Goal: Information Seeking & Learning: Check status

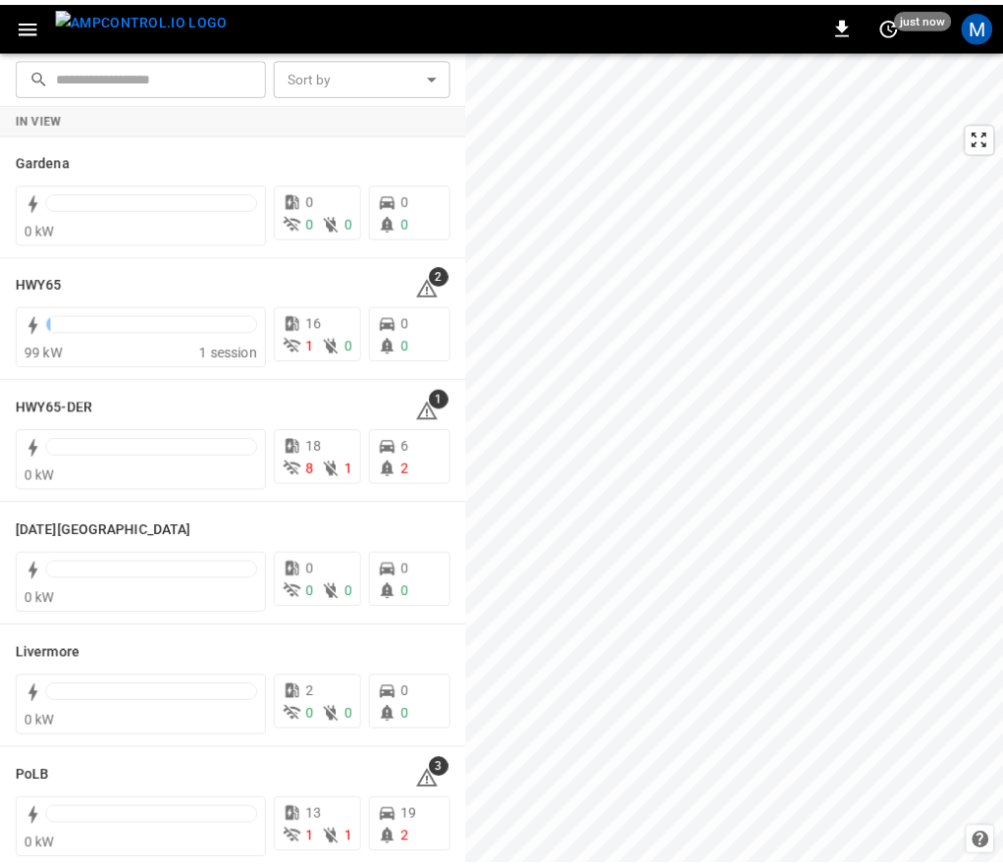
scroll to position [196, 0]
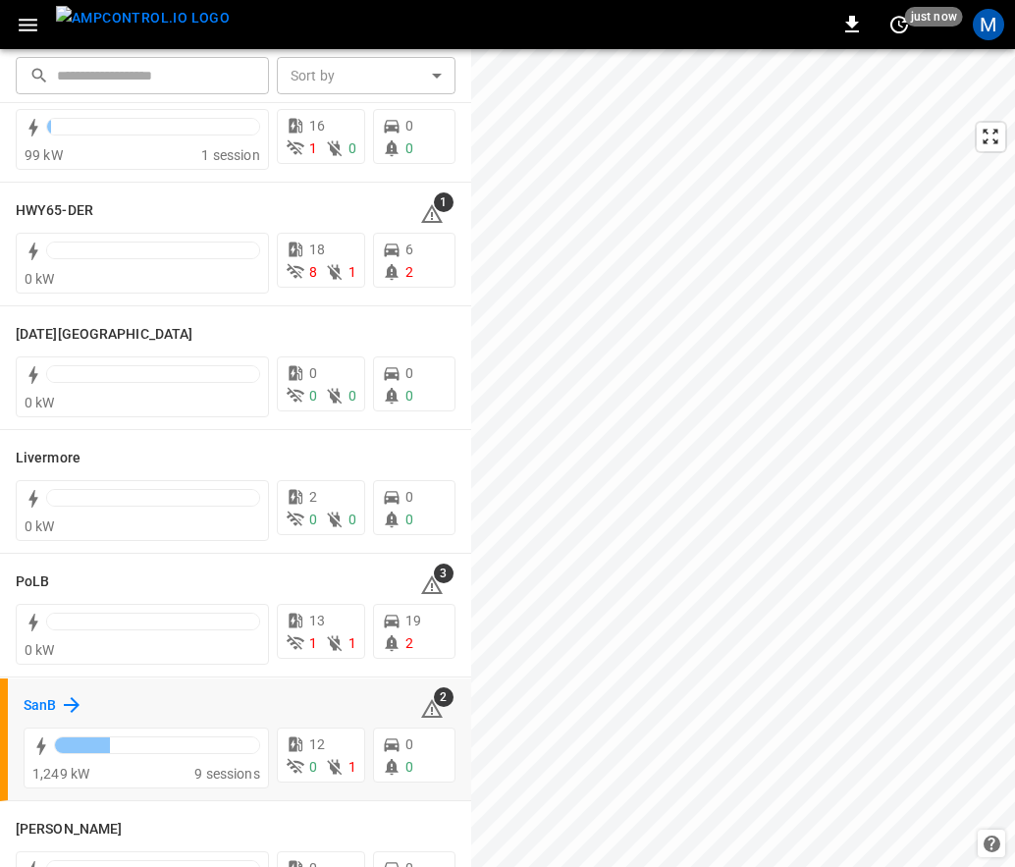
click at [68, 712] on icon at bounding box center [72, 705] width 24 height 24
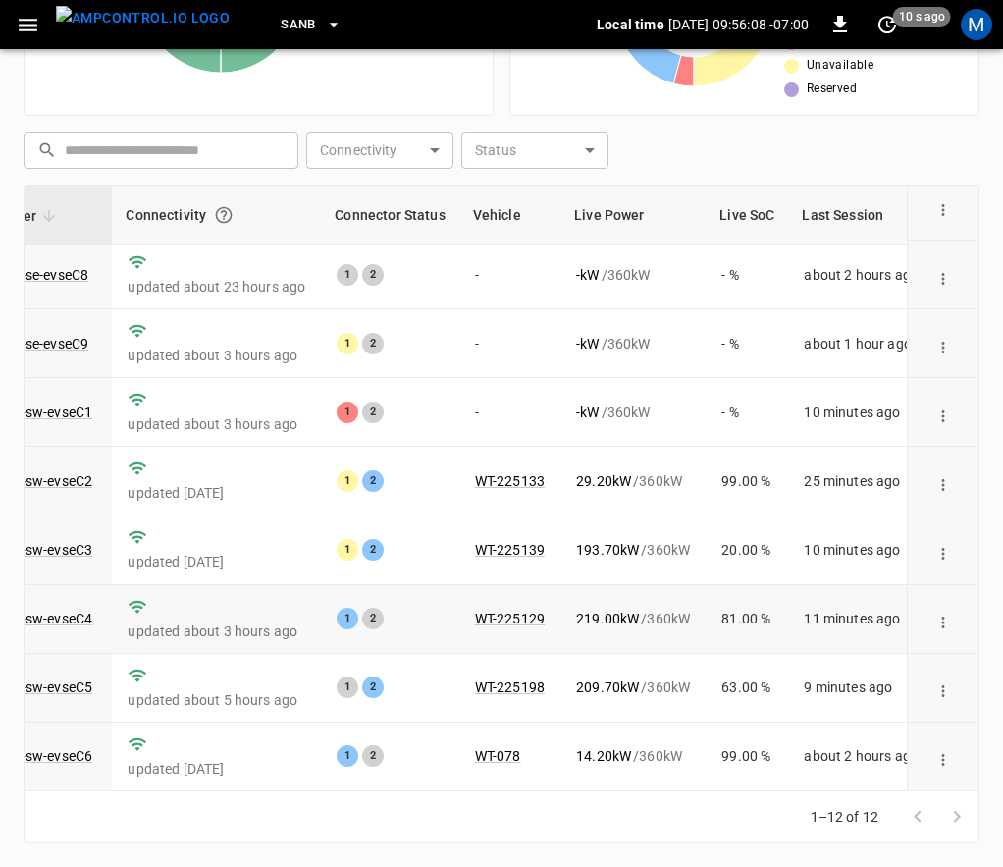
scroll to position [303, 192]
click at [76, 400] on link "ca-sb-sw-evseC1" at bounding box center [39, 412] width 113 height 24
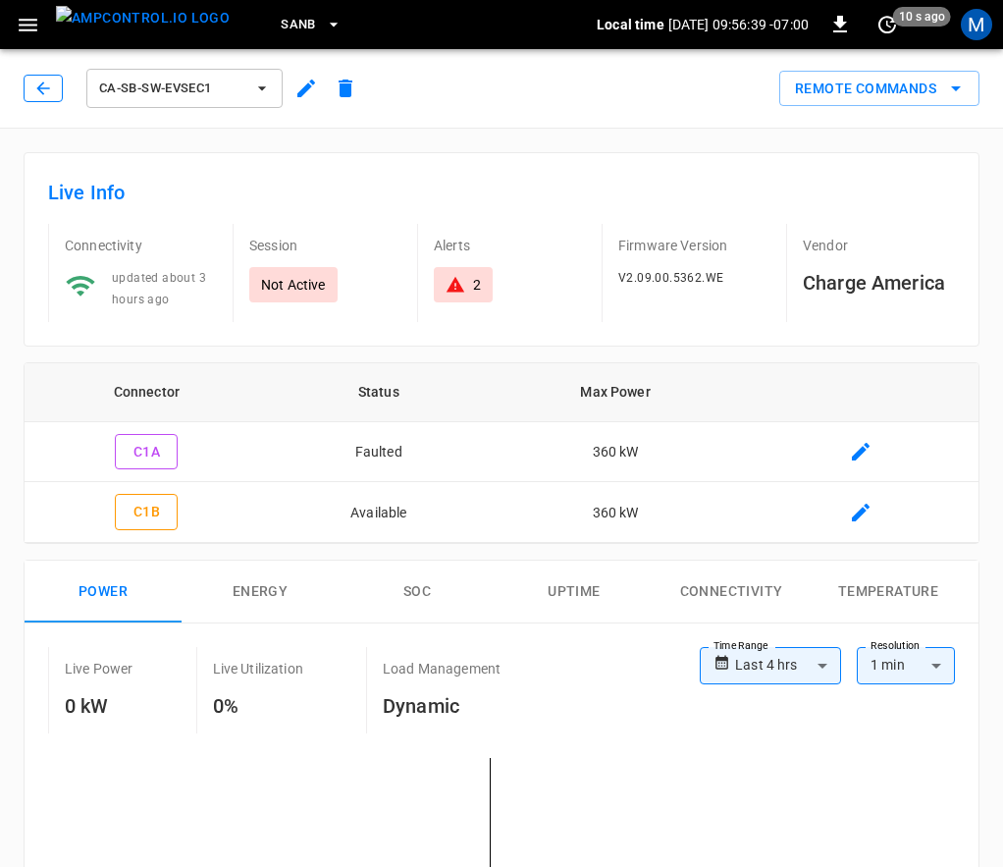
click at [51, 80] on icon "button" at bounding box center [43, 89] width 20 height 20
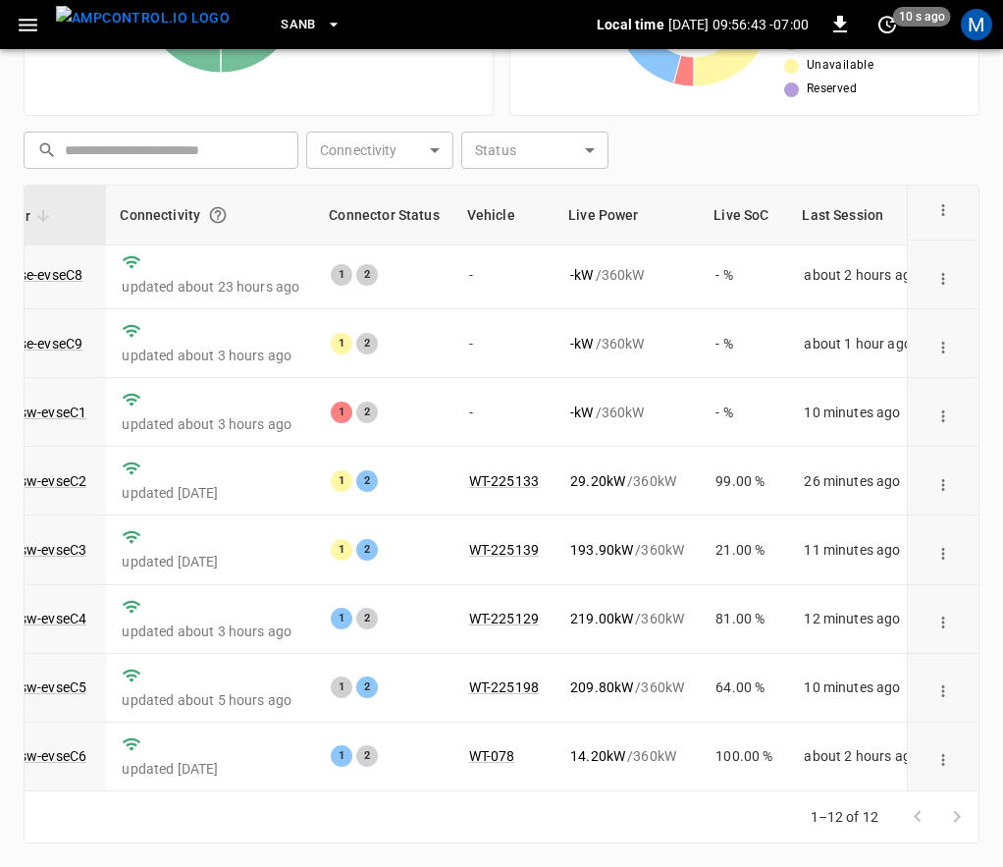
scroll to position [303, 204]
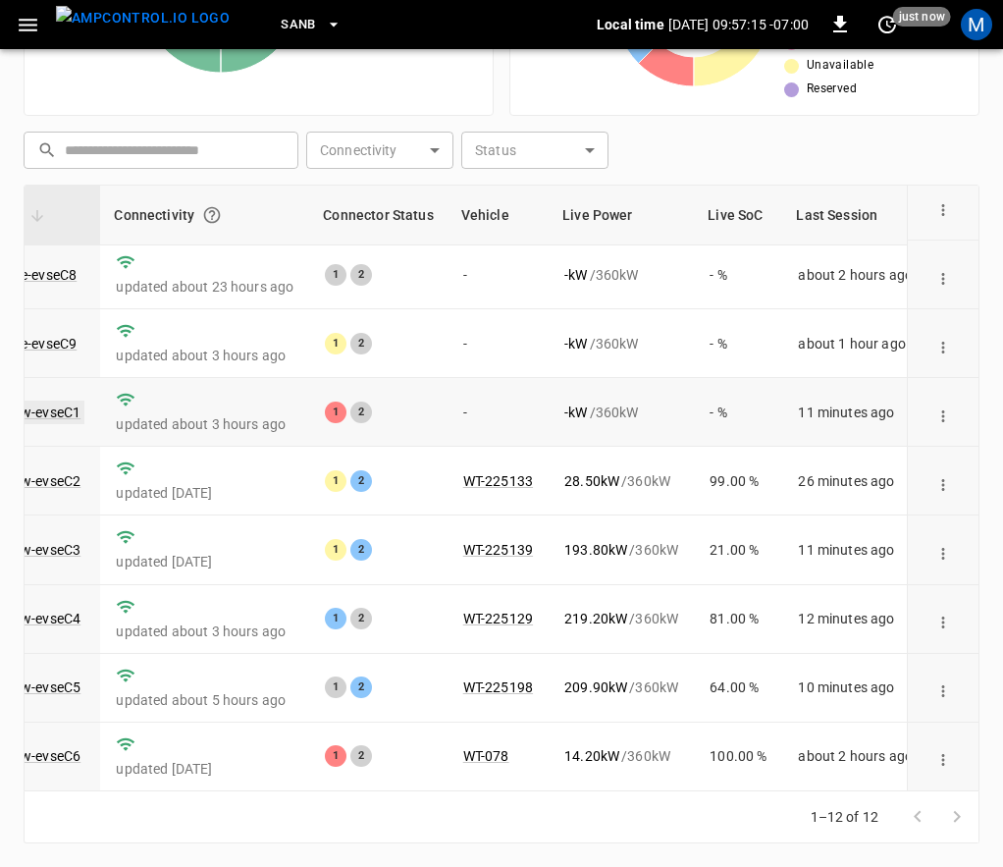
click at [65, 400] on link "ca-sb-sw-evseC1" at bounding box center [28, 412] width 113 height 24
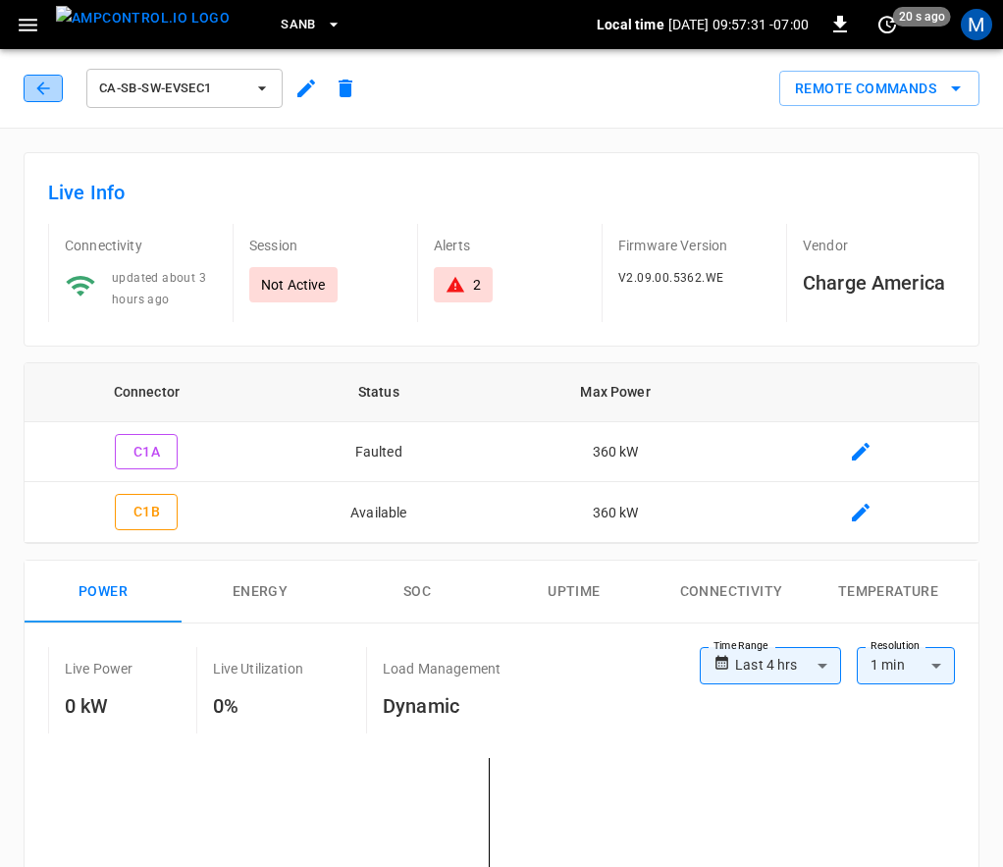
click at [31, 84] on button "button" at bounding box center [43, 88] width 39 height 27
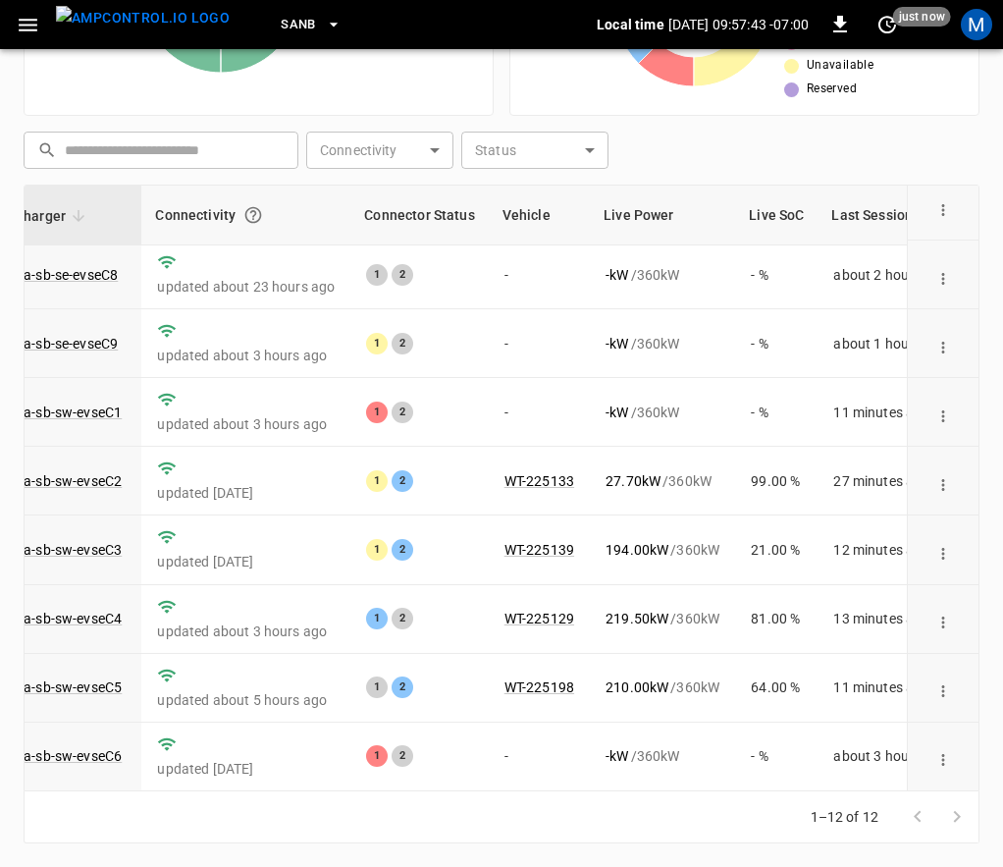
scroll to position [303, 165]
click at [110, 744] on link "ca-sb-sw-evseC6" at bounding box center [67, 756] width 113 height 24
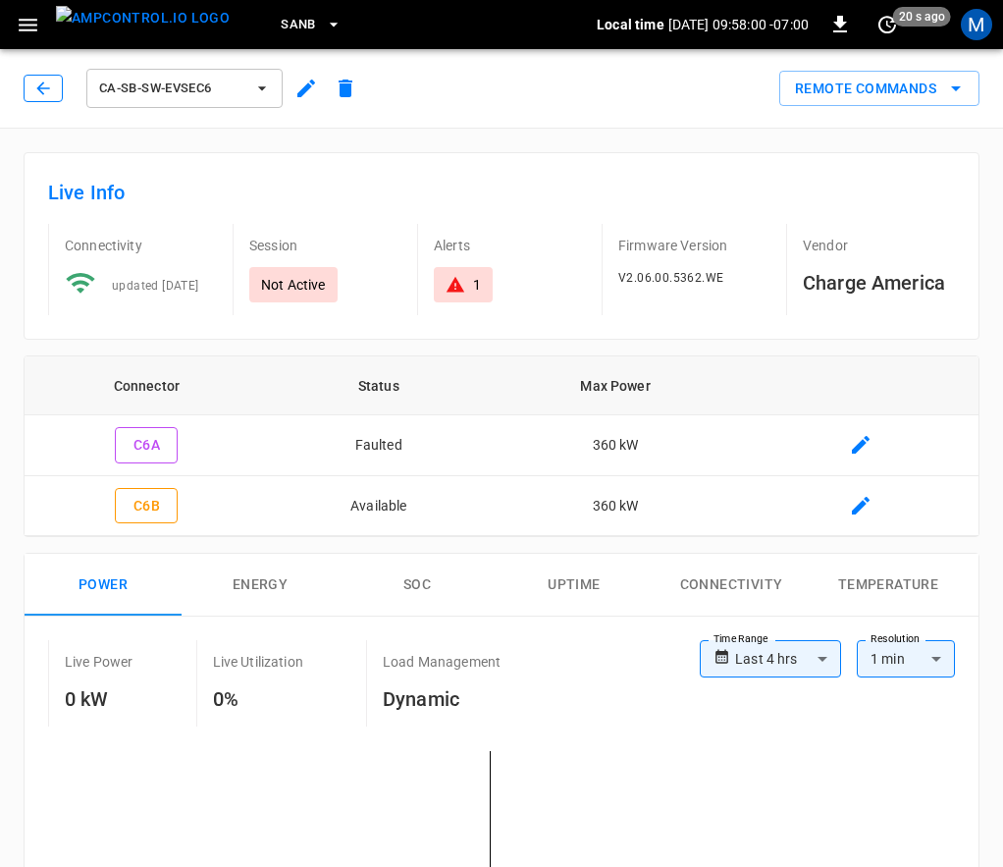
click at [30, 91] on button "button" at bounding box center [43, 88] width 39 height 27
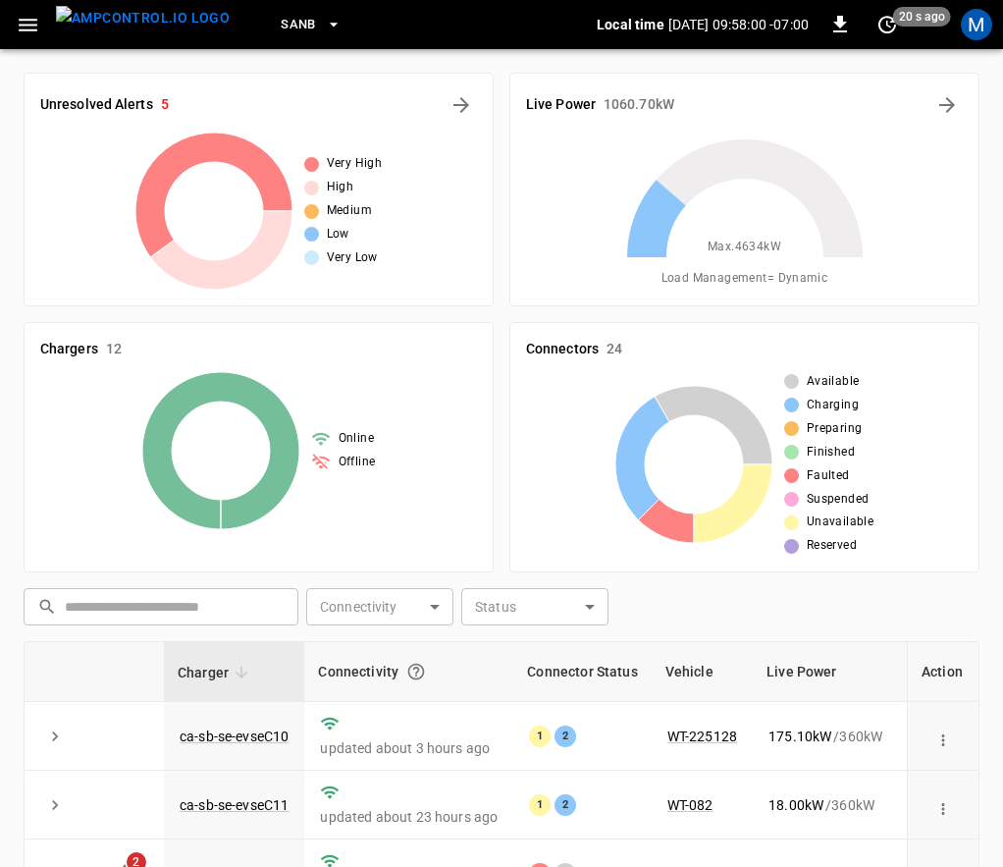
scroll to position [456, 0]
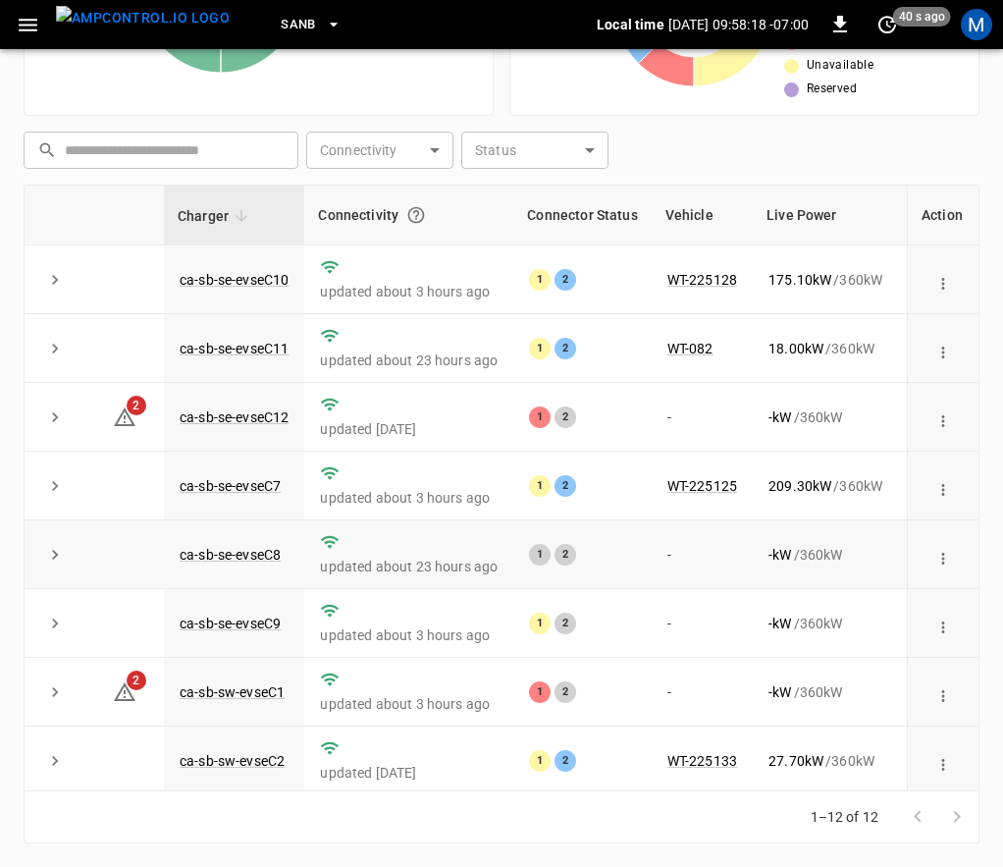
click at [353, 563] on p "updated about 23 hours ago" at bounding box center [409, 567] width 178 height 20
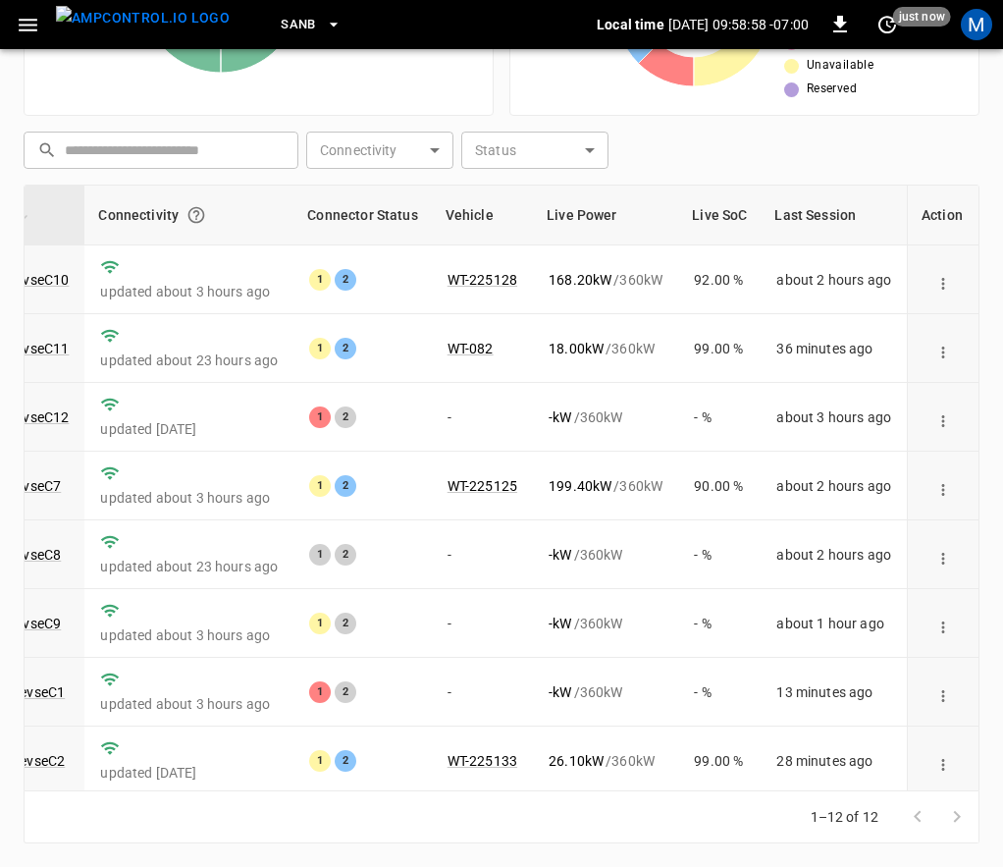
scroll to position [0, 227]
click at [58, 417] on link "ca-sb-se-evseC12" at bounding box center [14, 417] width 117 height 24
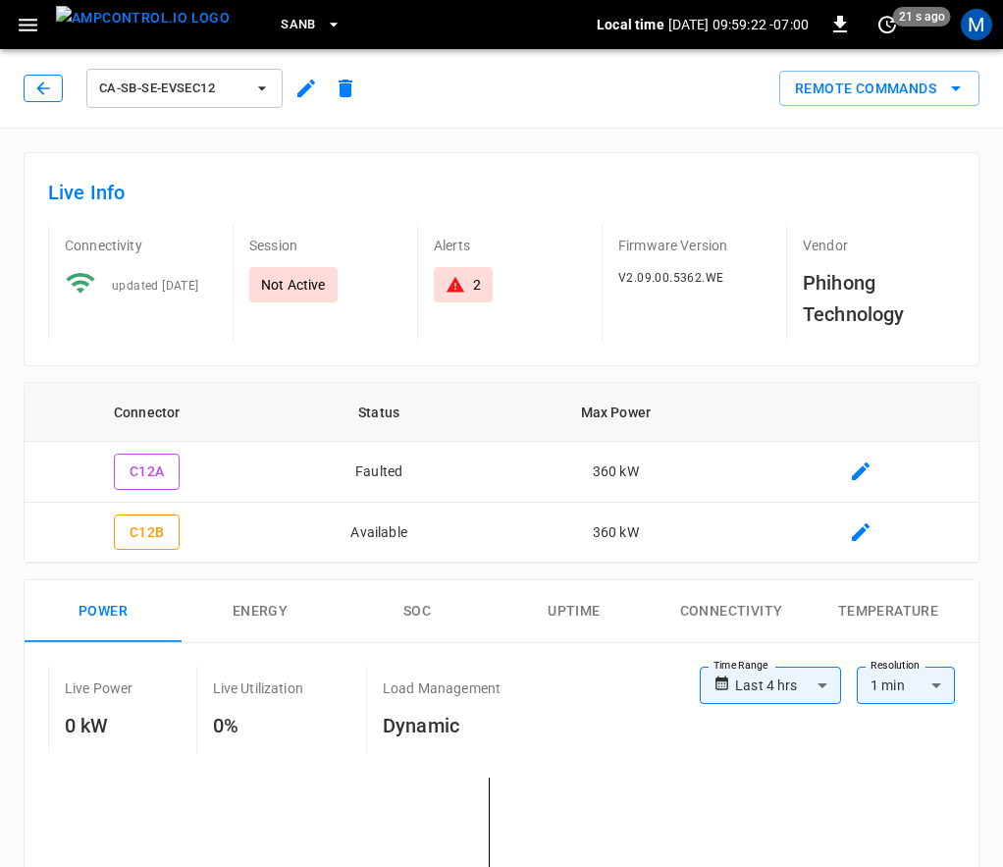
click at [55, 82] on button "button" at bounding box center [43, 88] width 39 height 27
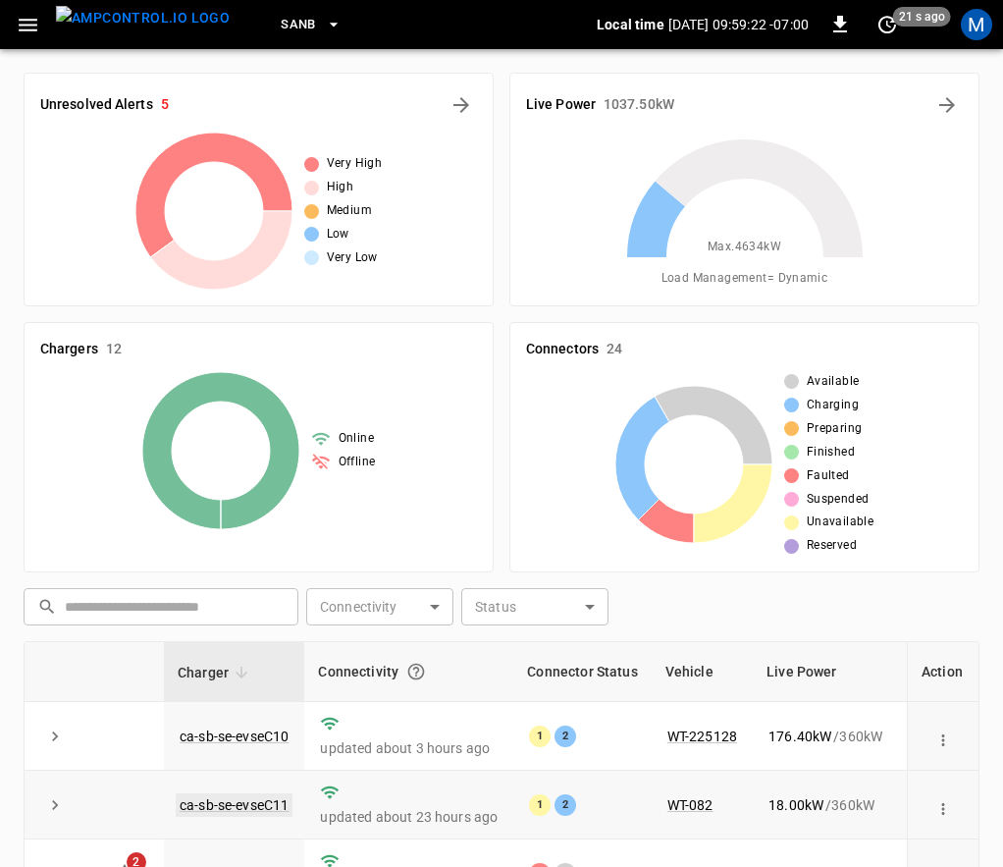
scroll to position [456, 0]
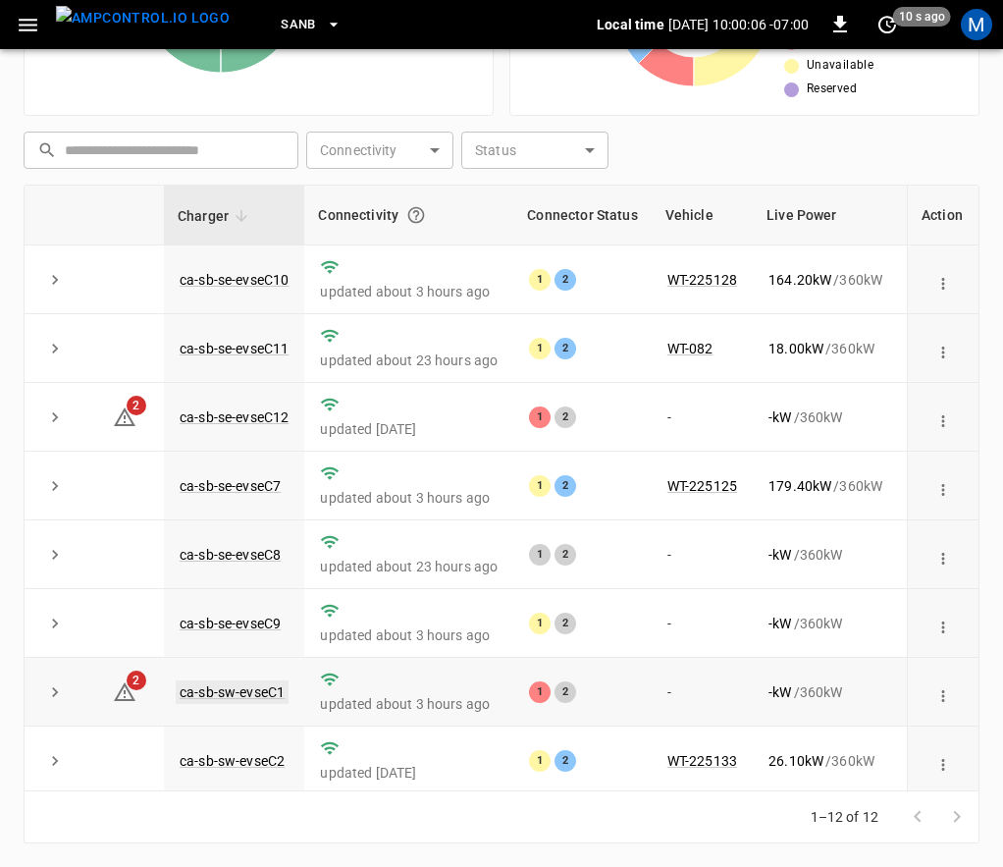
click at [262, 697] on link "ca-sb-sw-evseC1" at bounding box center [232, 692] width 113 height 24
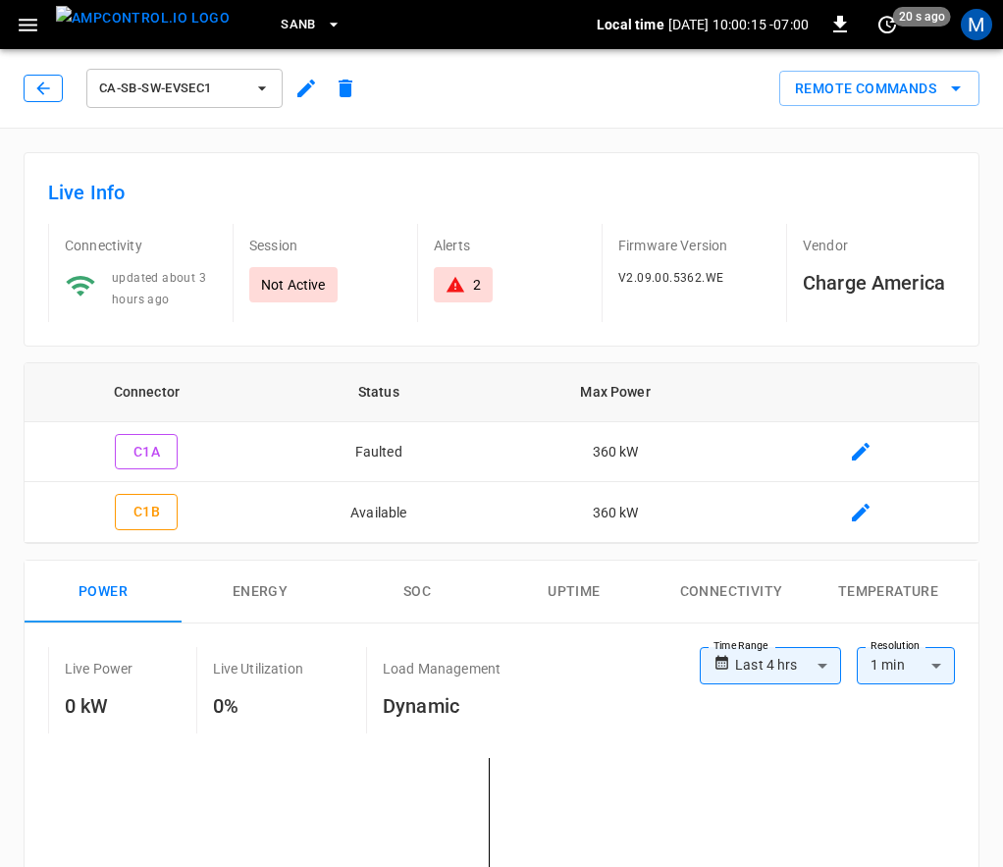
click at [44, 85] on icon "button" at bounding box center [43, 89] width 20 height 20
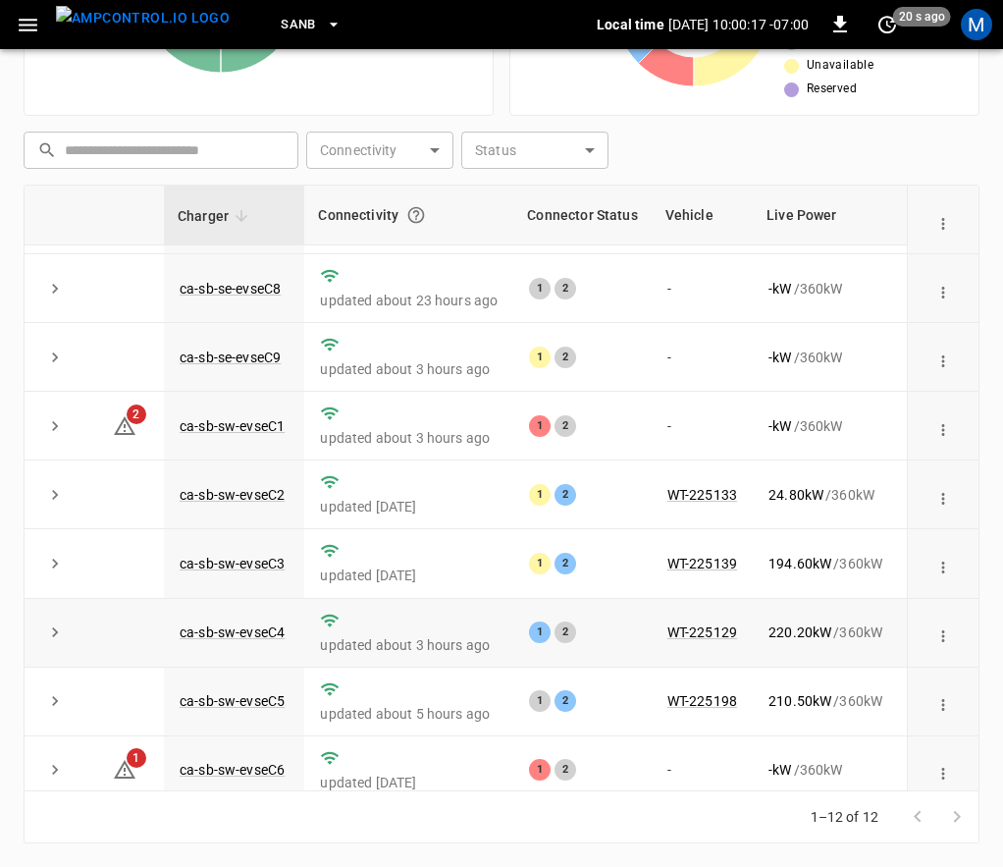
scroll to position [303, 0]
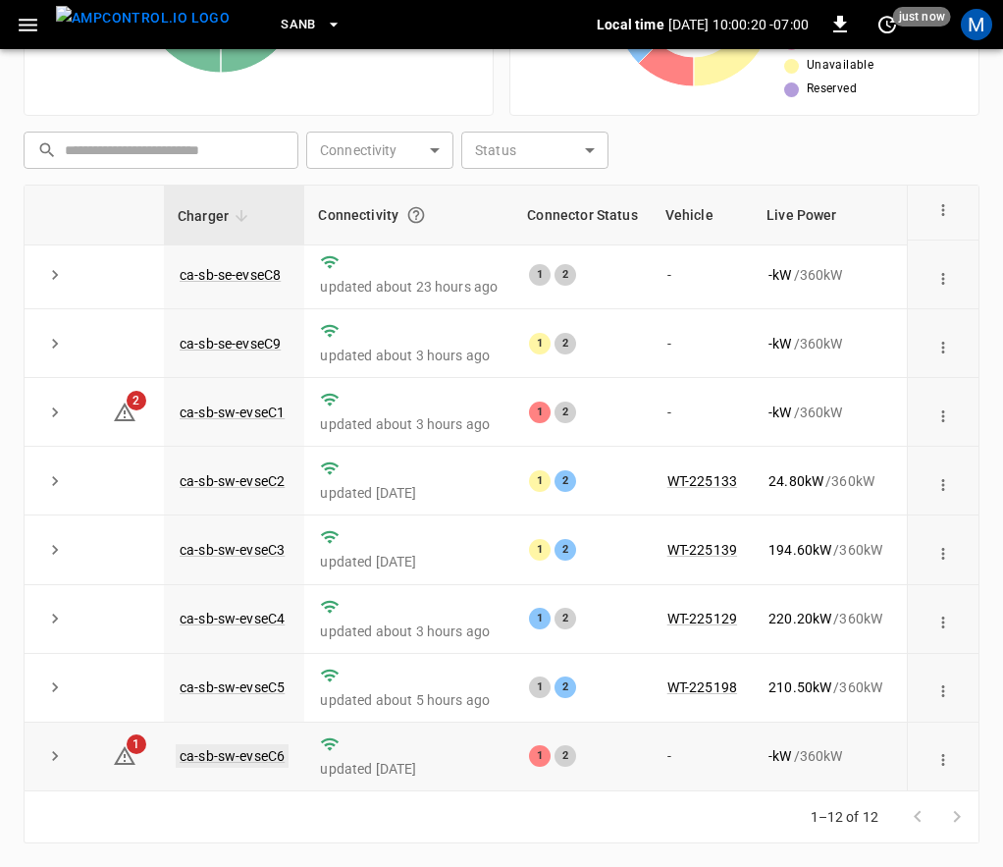
click at [261, 744] on link "ca-sb-sw-evseC6" at bounding box center [232, 756] width 113 height 24
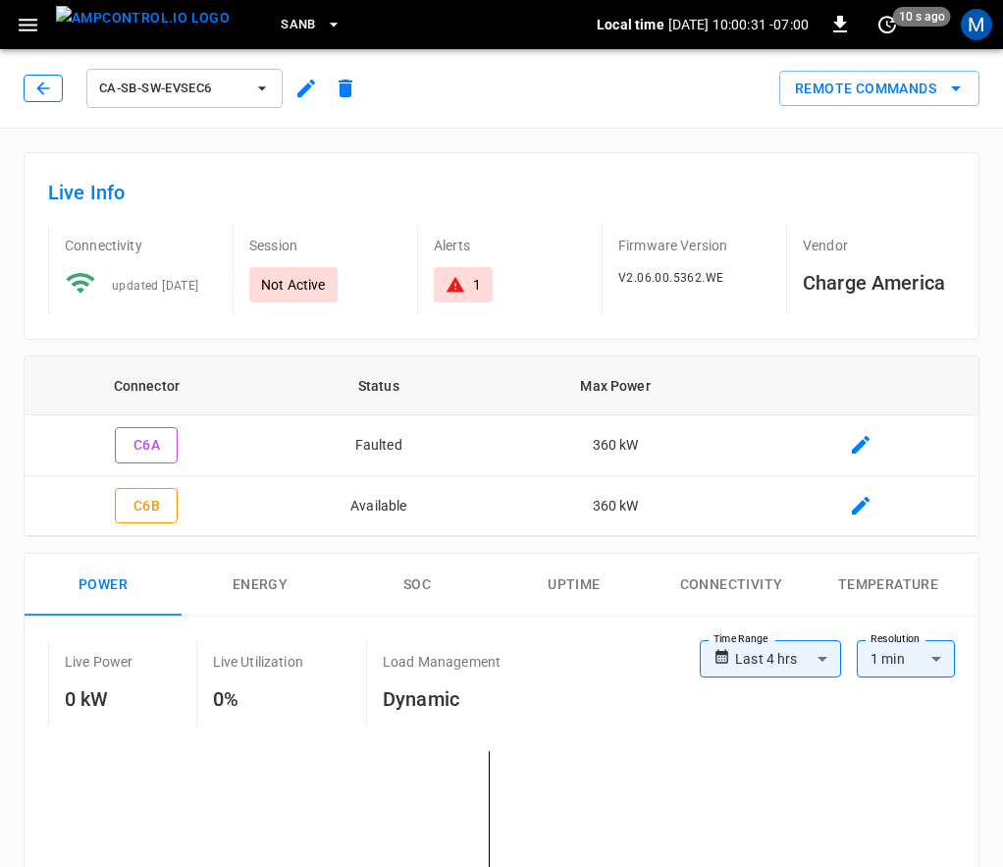
click at [41, 80] on icon "button" at bounding box center [43, 89] width 20 height 20
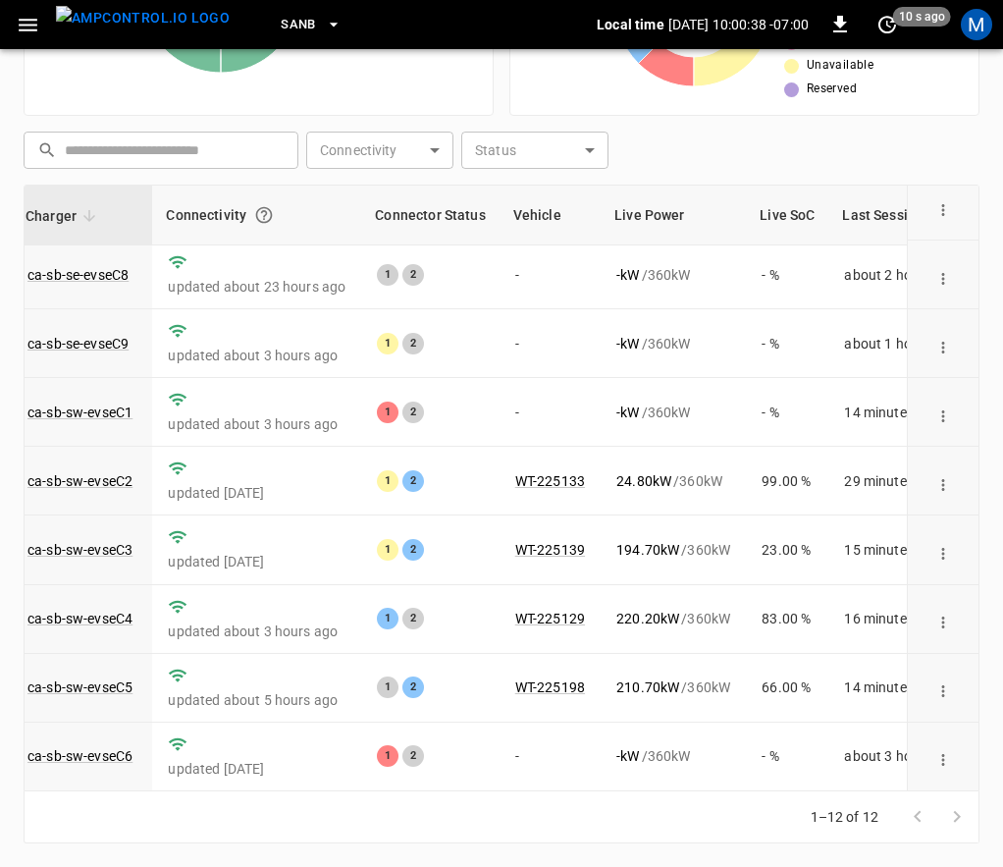
scroll to position [303, 155]
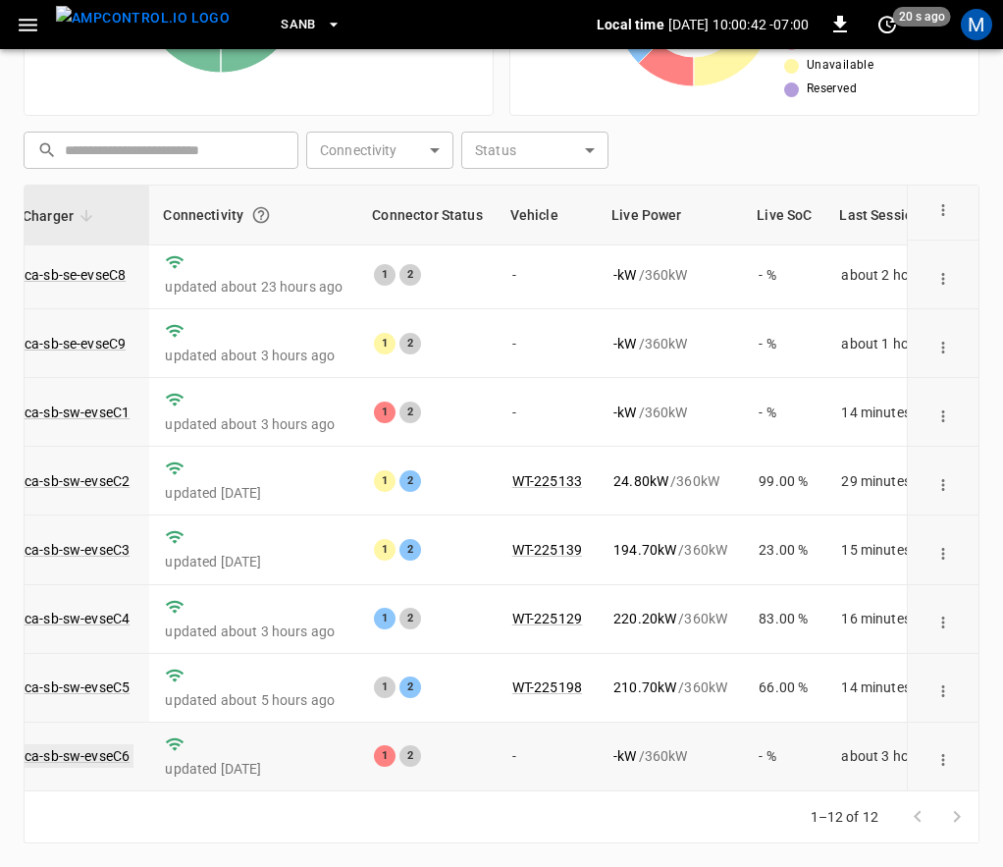
click at [68, 744] on link "ca-sb-sw-evseC6" at bounding box center [77, 756] width 113 height 24
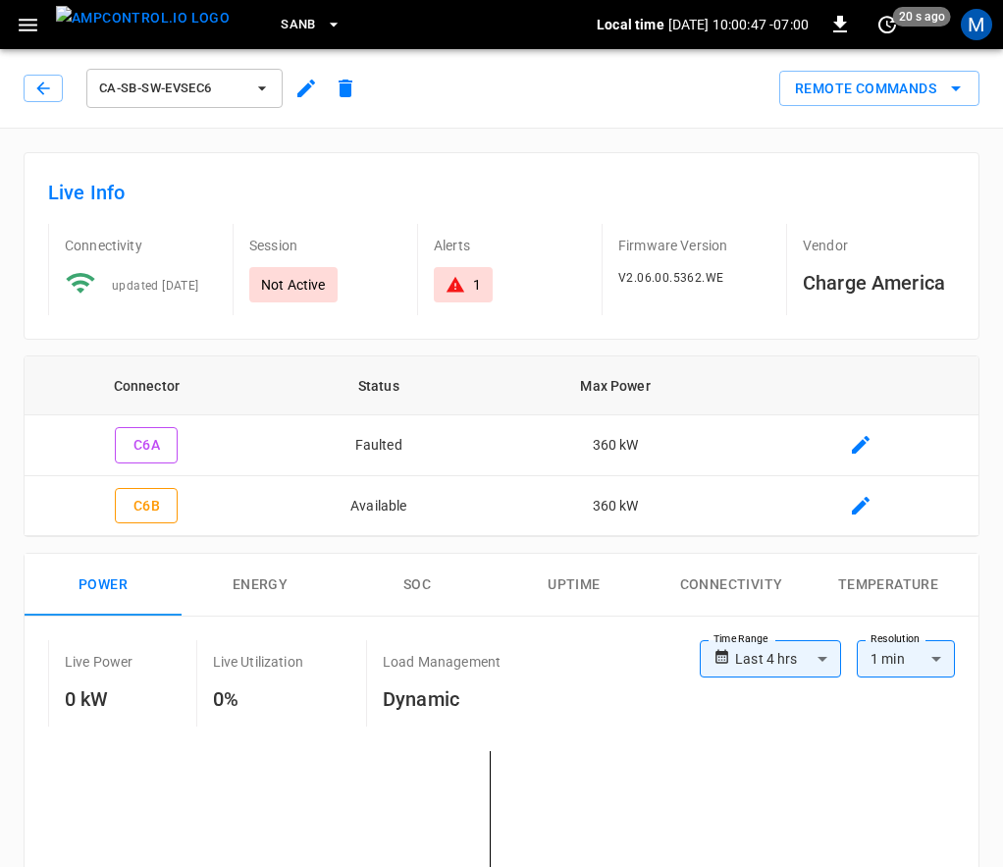
click at [46, 87] on icon "button" at bounding box center [43, 89] width 20 height 20
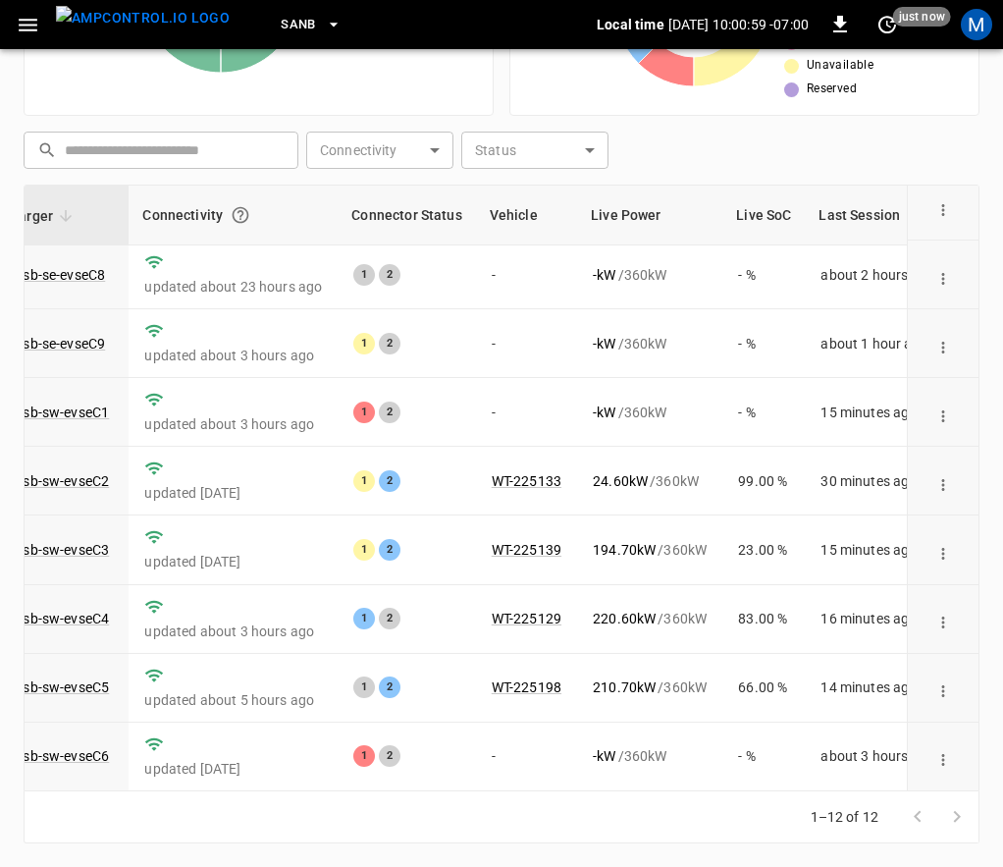
scroll to position [303, 179]
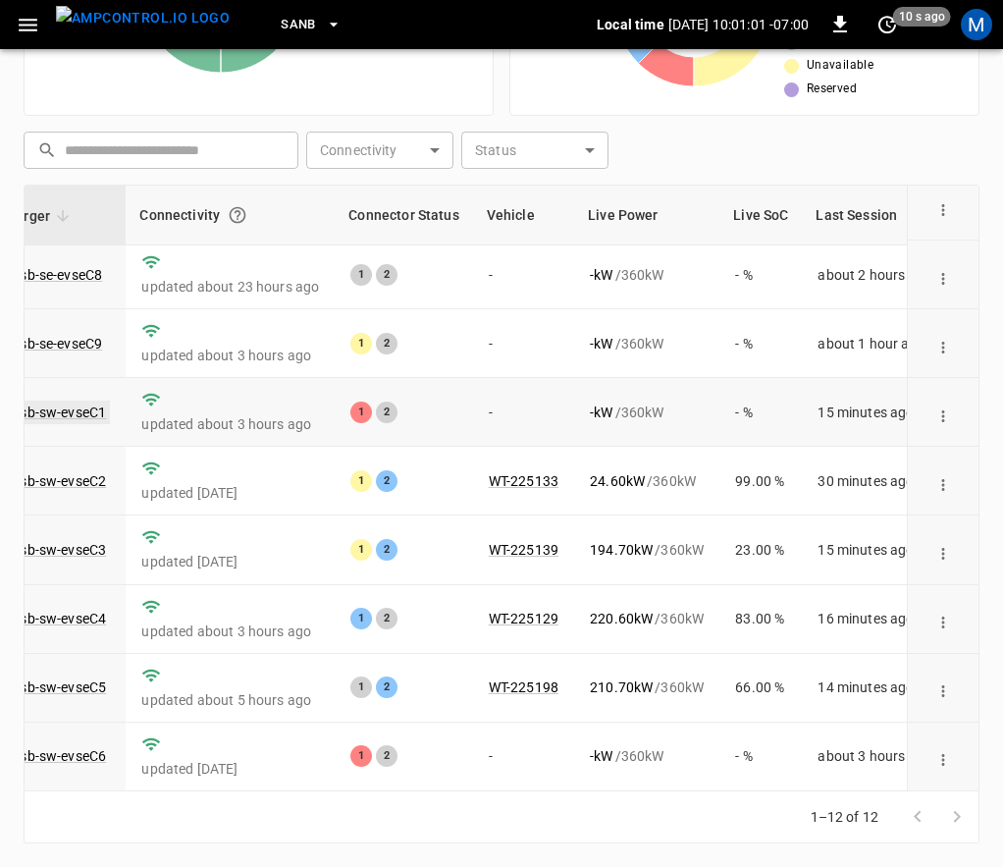
click at [59, 400] on link "ca-sb-sw-evseC1" at bounding box center [53, 412] width 113 height 24
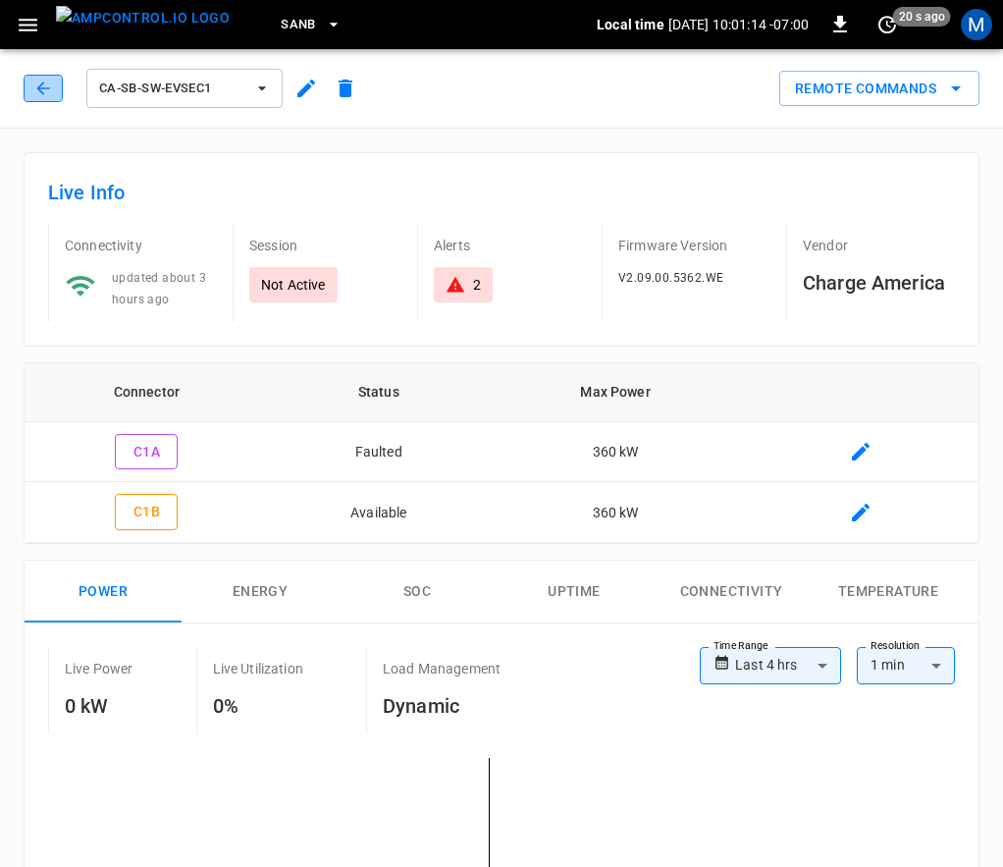
click at [45, 85] on icon "button" at bounding box center [43, 89] width 20 height 20
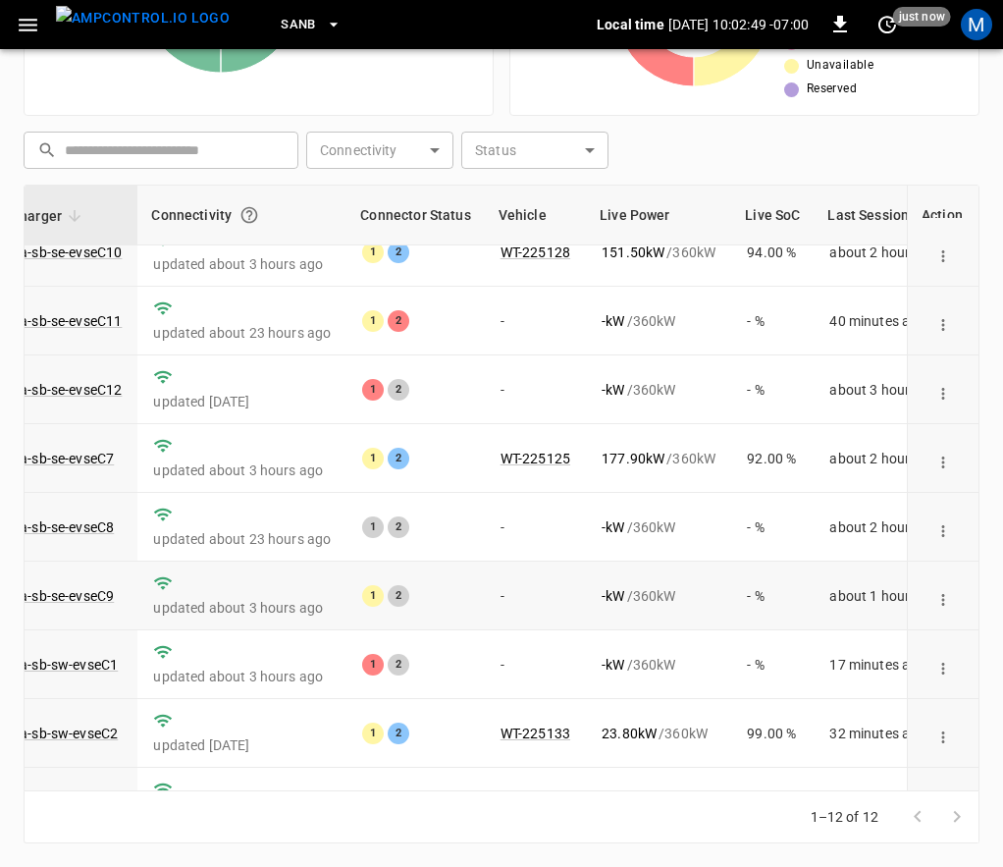
scroll to position [9, 167]
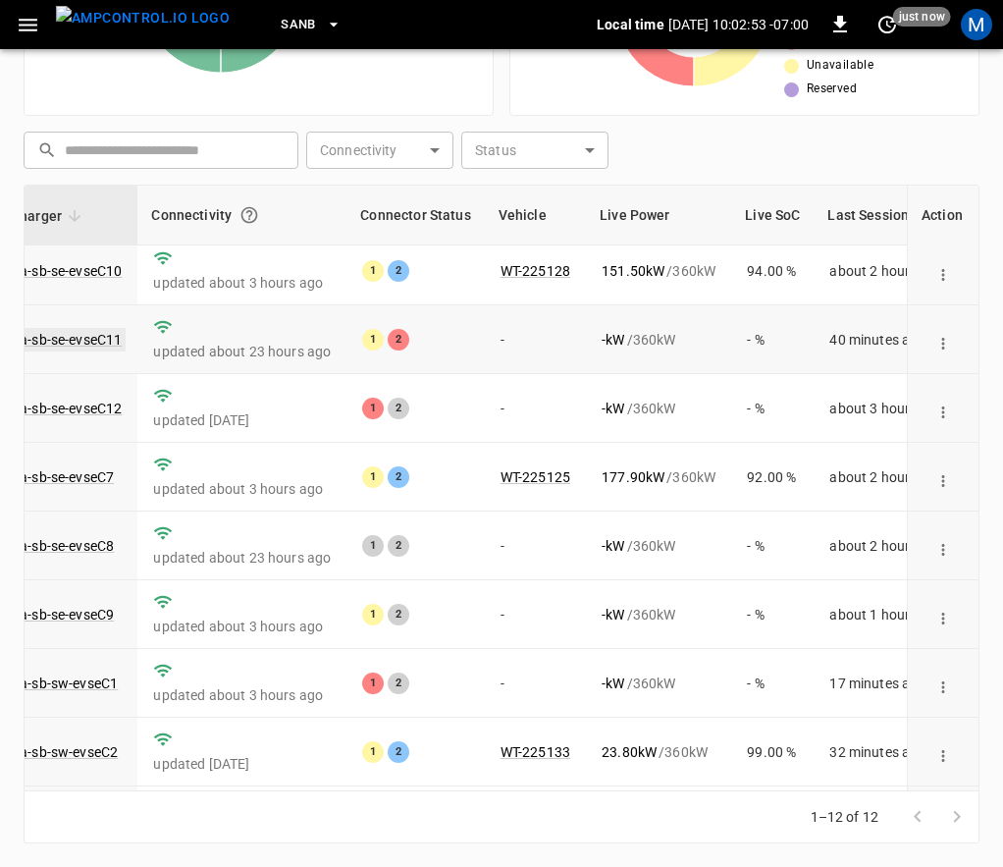
click at [81, 337] on link "ca-sb-se-evseC11" at bounding box center [67, 340] width 117 height 24
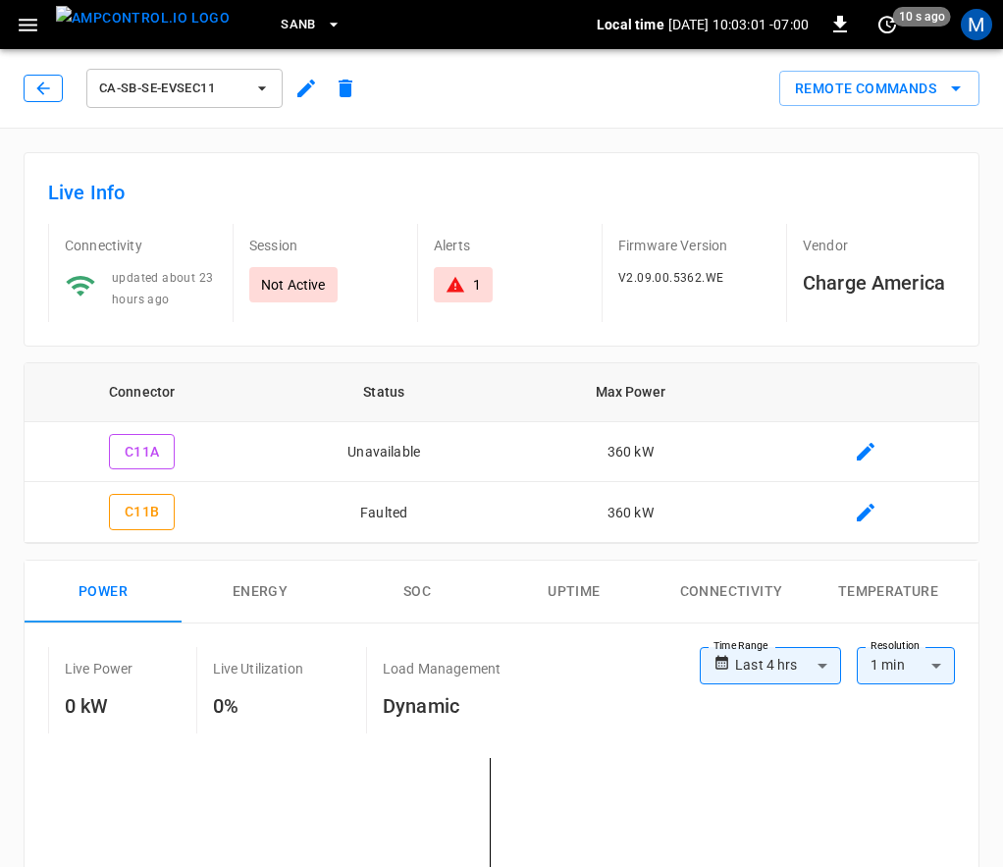
click at [55, 95] on button "button" at bounding box center [43, 88] width 39 height 27
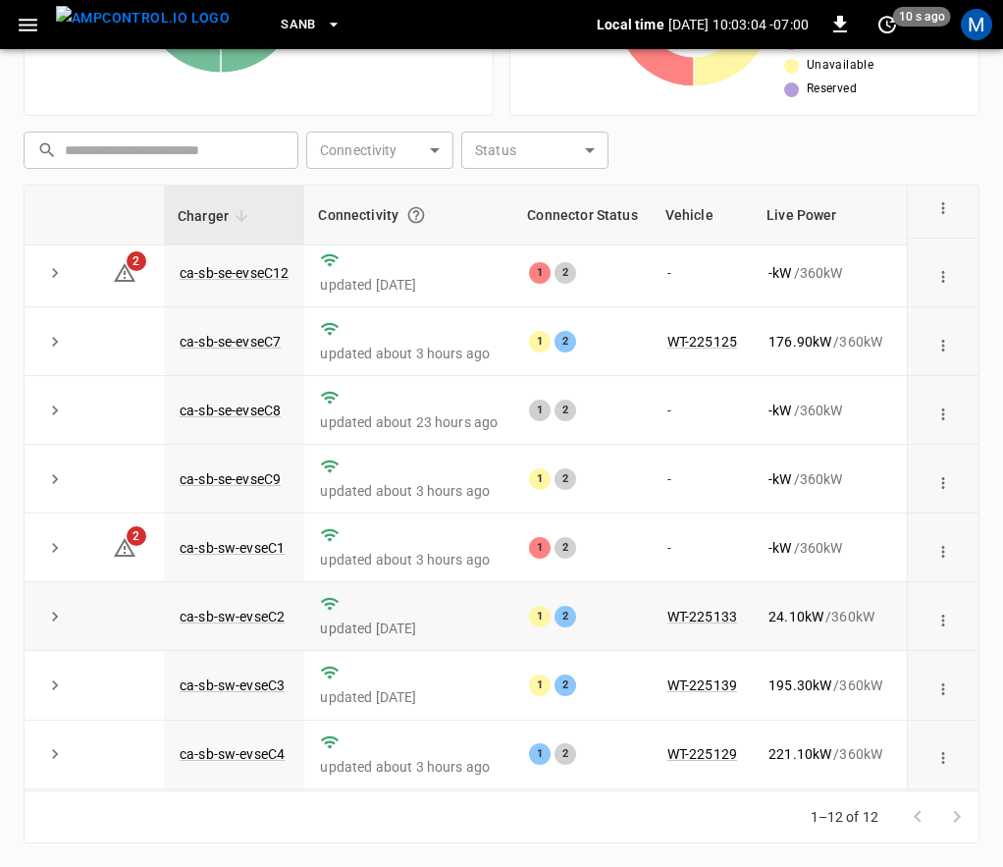
scroll to position [303, 0]
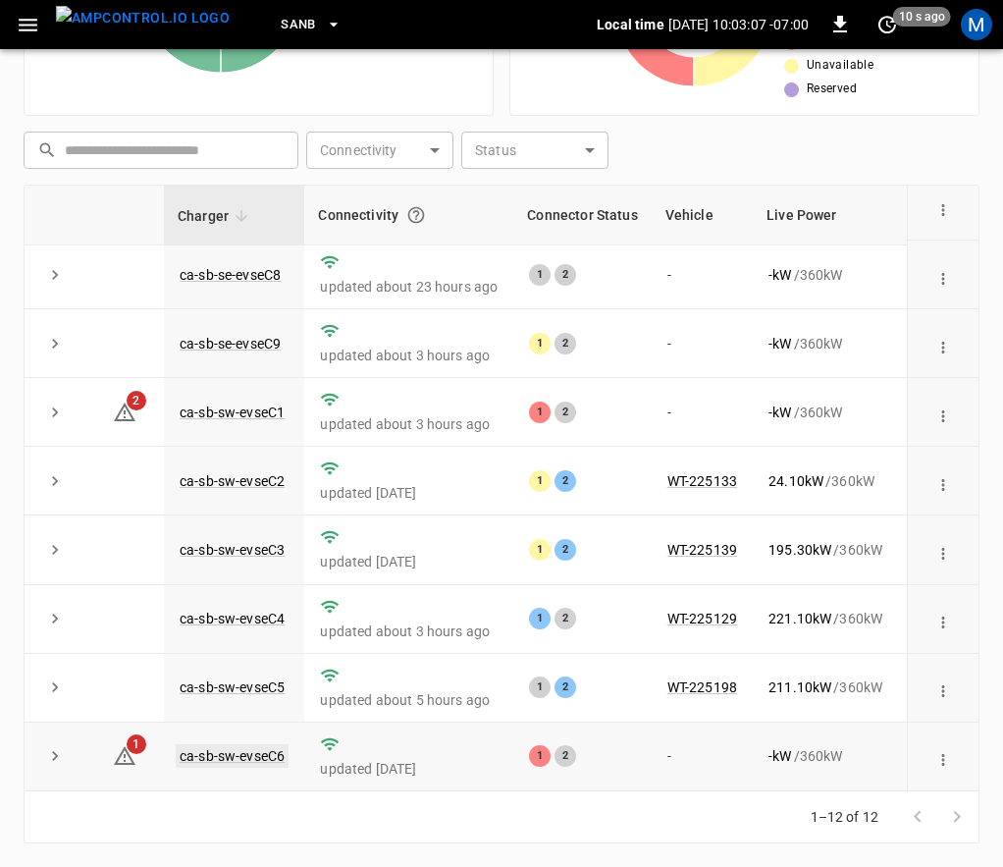
click at [273, 749] on link "ca-sb-sw-evseC6" at bounding box center [232, 756] width 113 height 24
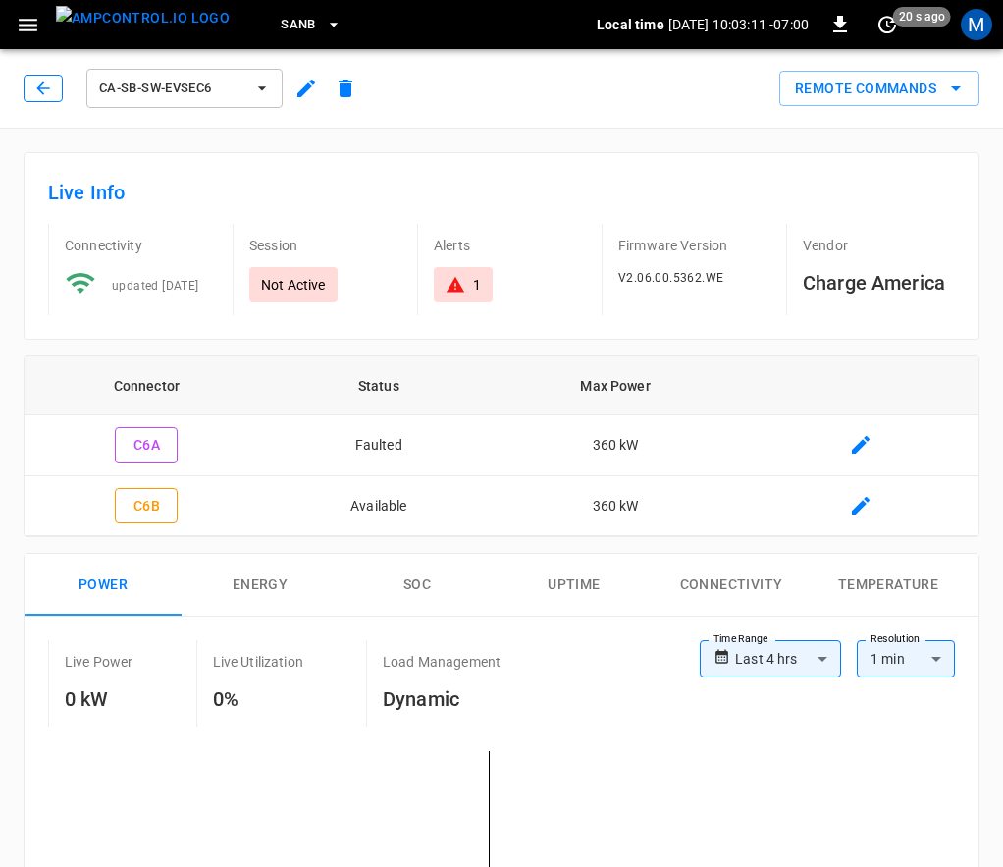
click at [56, 82] on button "button" at bounding box center [43, 88] width 39 height 27
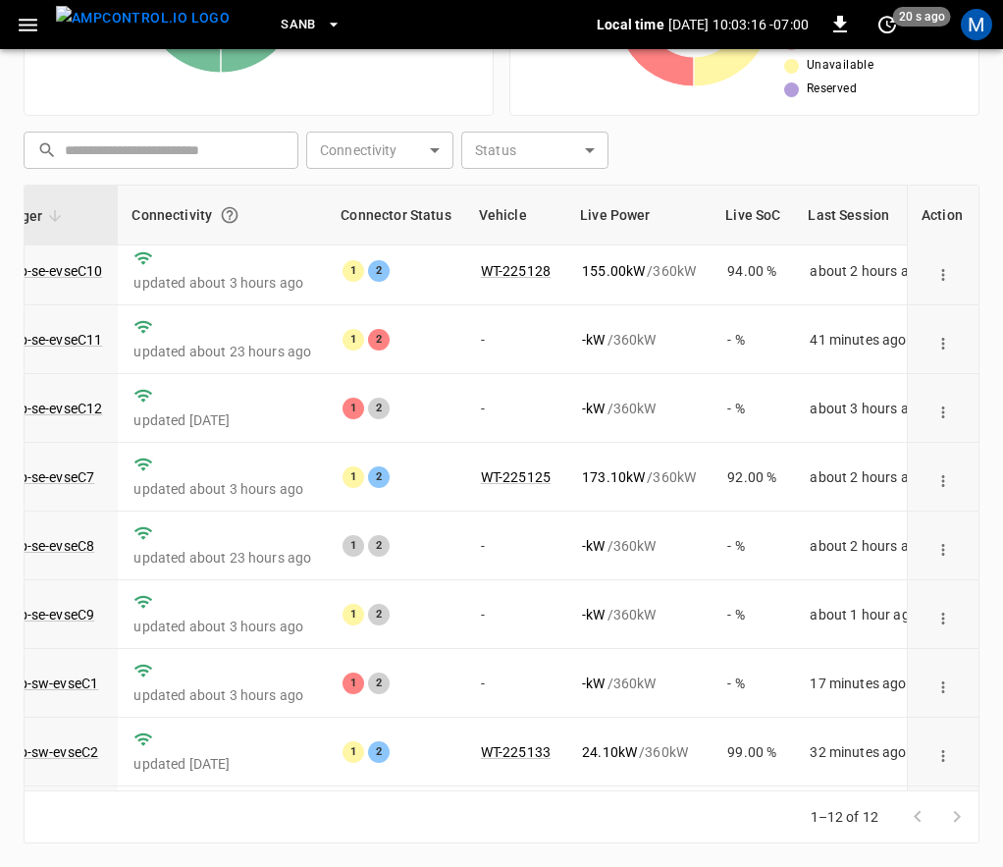
scroll to position [9, 203]
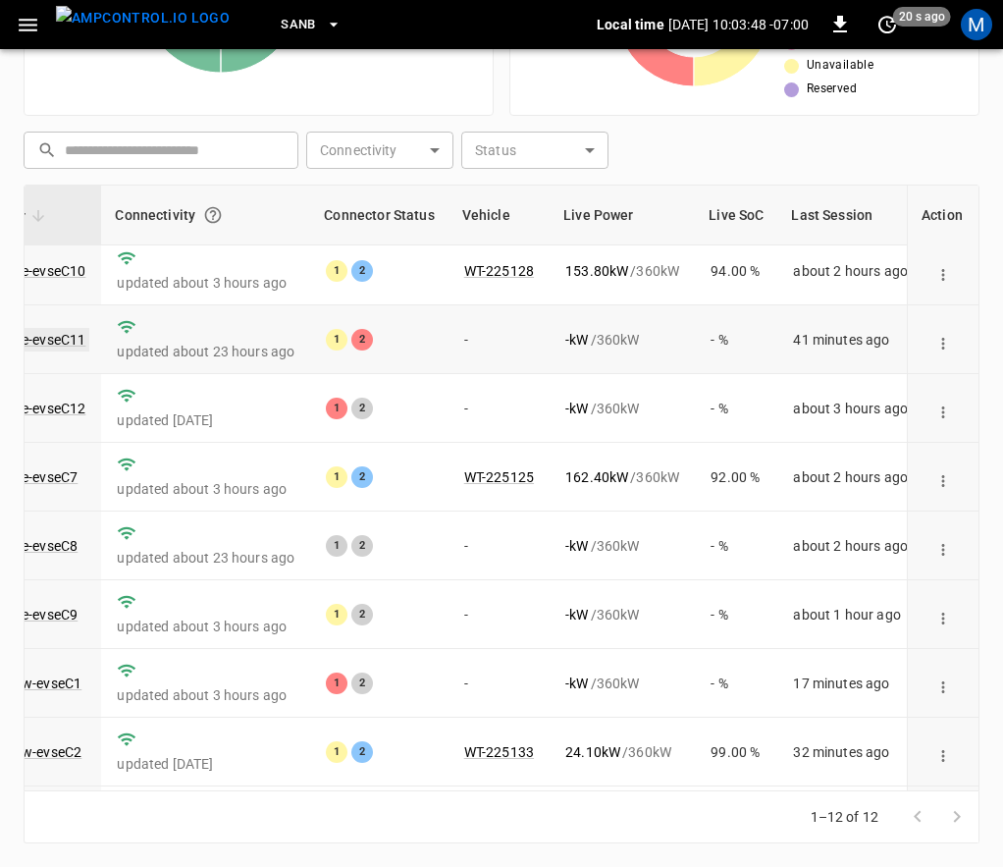
click at [56, 342] on link "ca-sb-se-evseC11" at bounding box center [31, 340] width 117 height 24
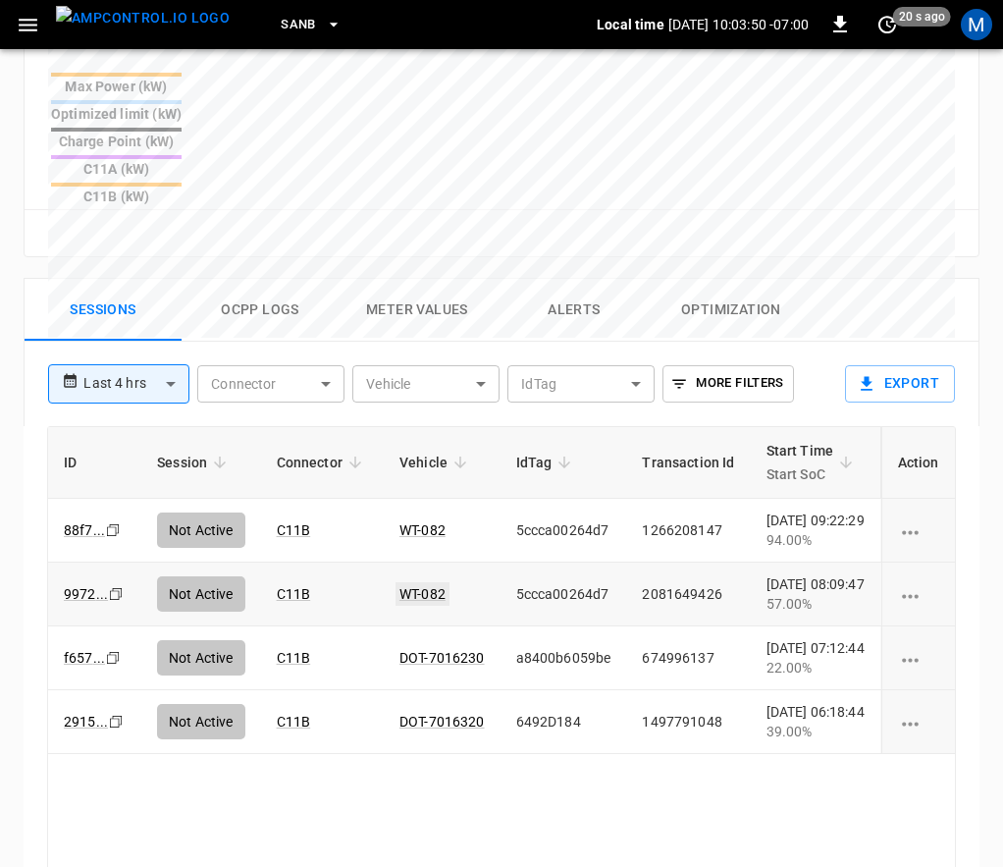
scroll to position [1150, 0]
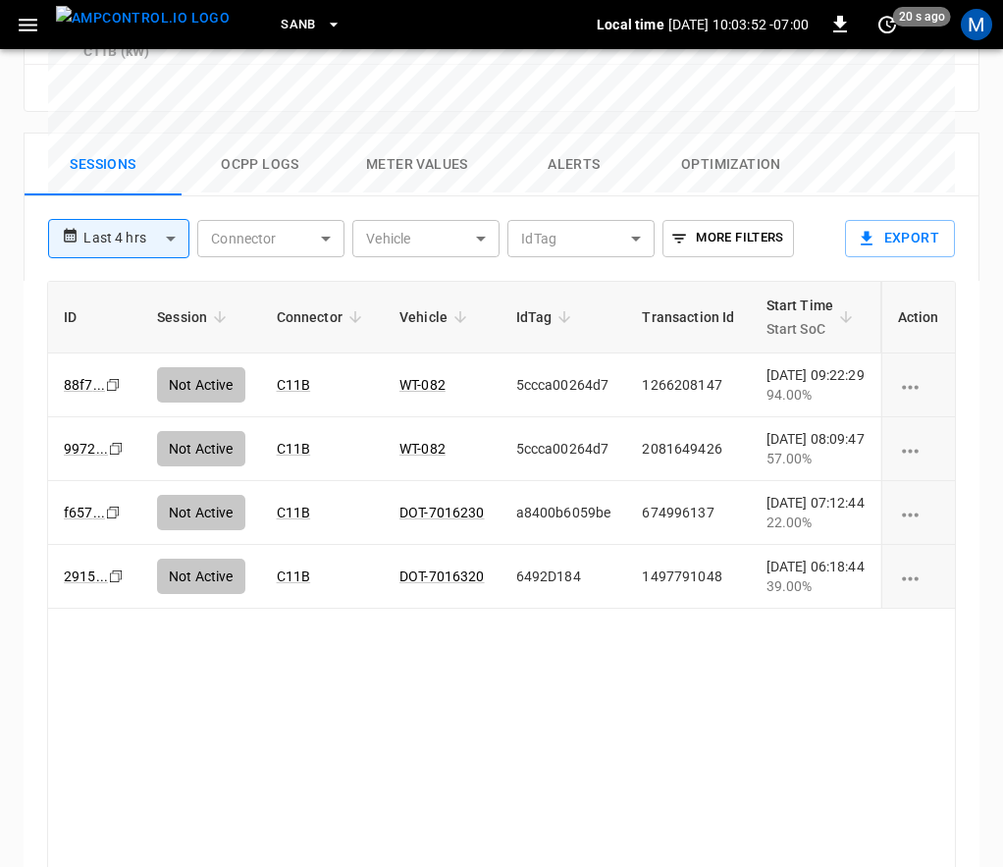
drag, startPoint x: 486, startPoint y: 776, endPoint x: 520, endPoint y: 778, distance: 34.4
click at [520, 778] on div "ID Session Connector Vehicle IdTag Transaction Id Start Time Start SoC End Time…" at bounding box center [501, 584] width 909 height 607
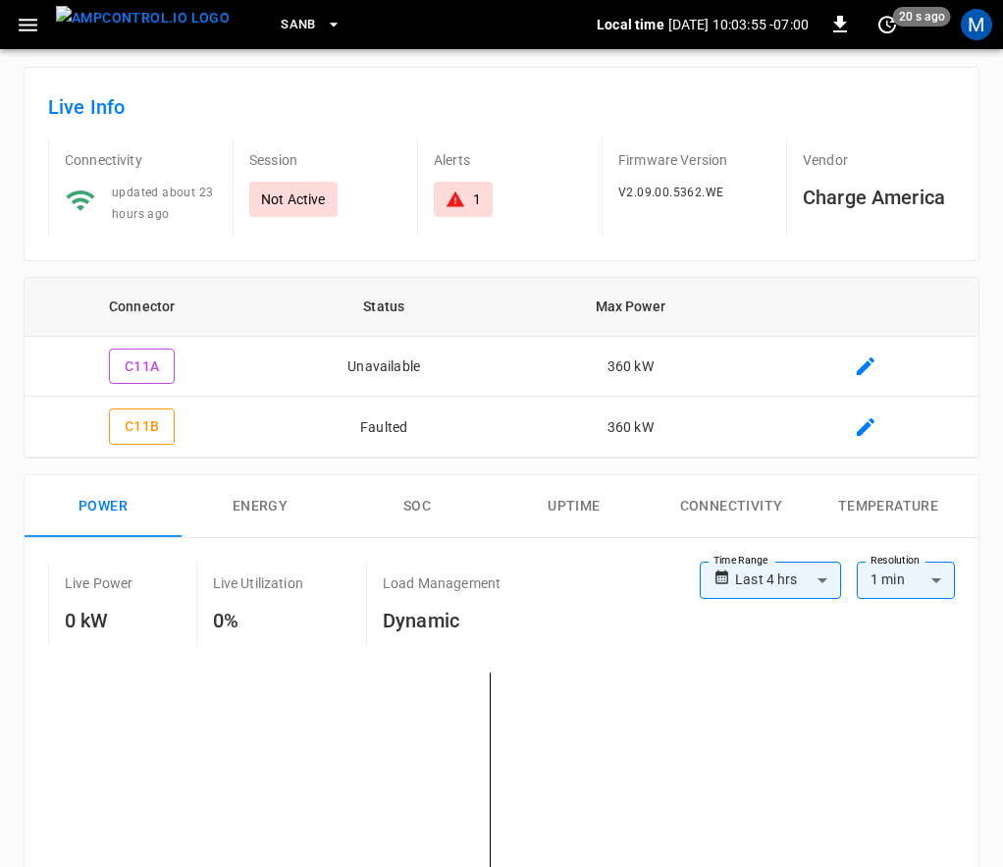
scroll to position [0, 0]
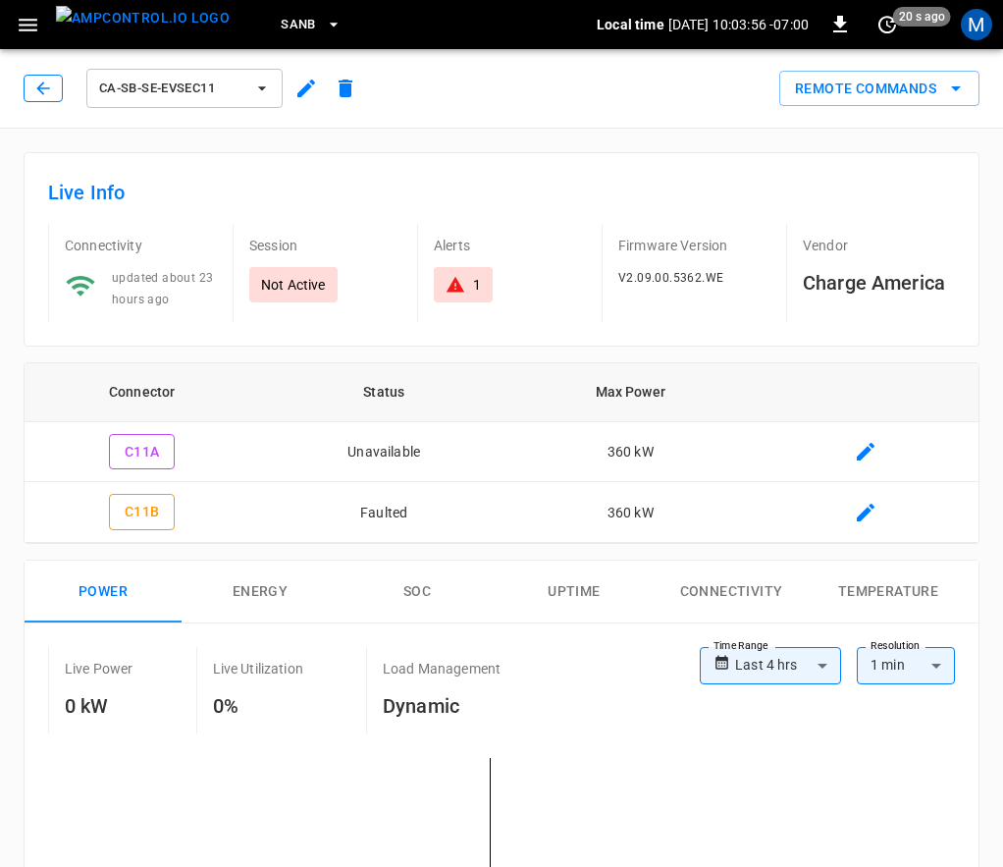
click at [38, 81] on icon "button" at bounding box center [43, 89] width 20 height 20
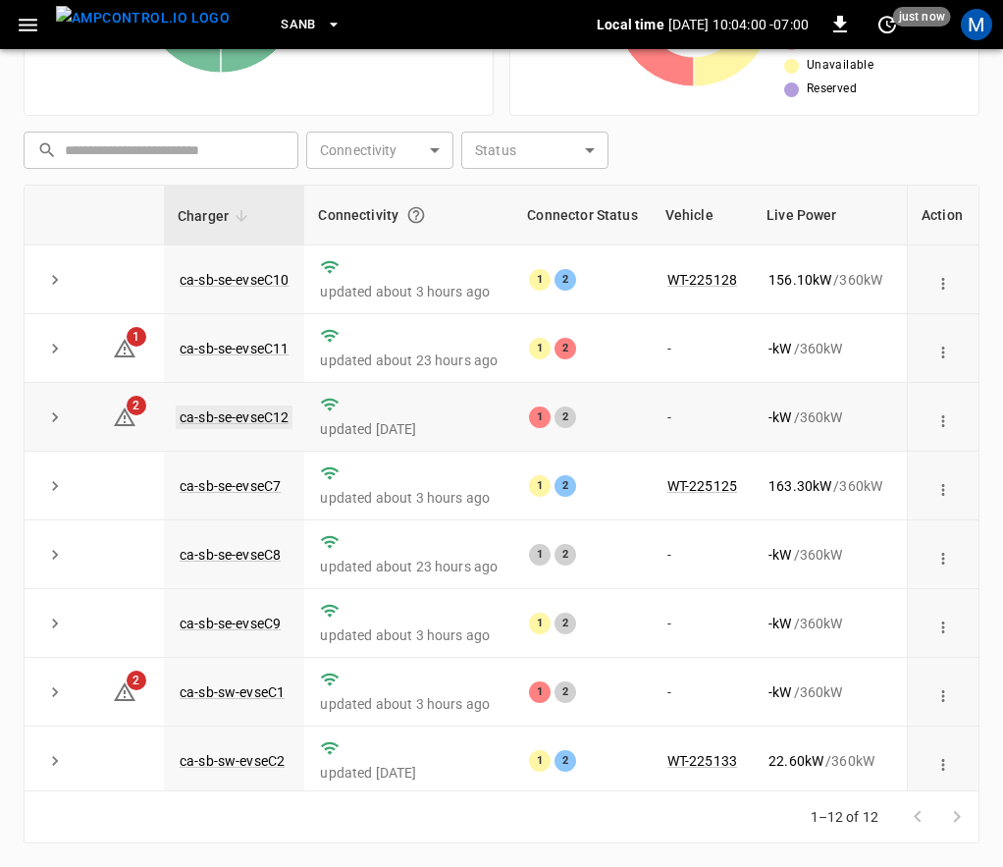
click at [267, 420] on link "ca-sb-se-evseC12" at bounding box center [234, 417] width 117 height 24
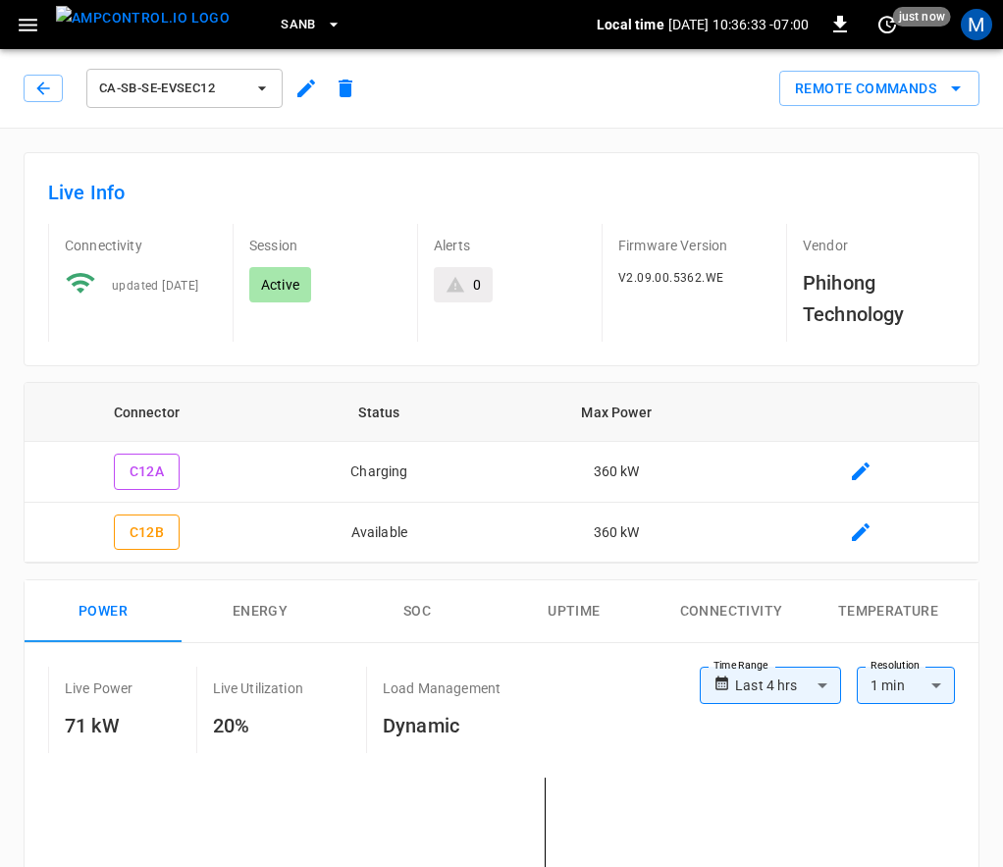
click at [52, 85] on icon "button" at bounding box center [43, 89] width 20 height 20
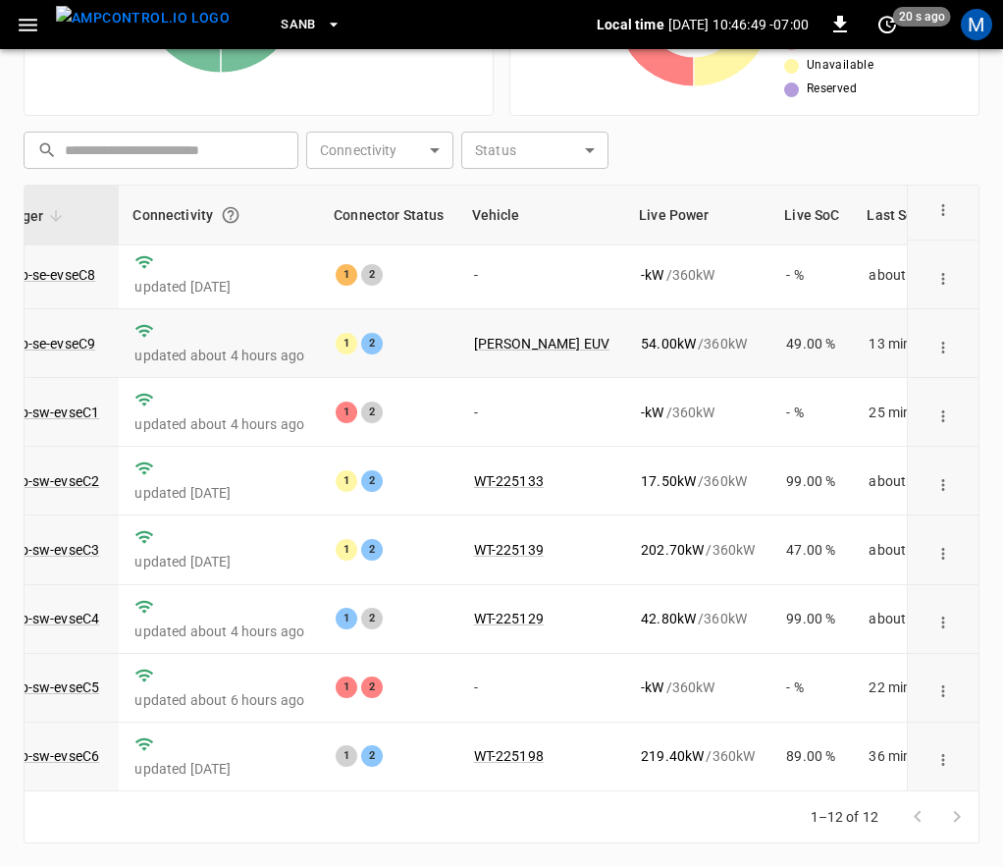
scroll to position [0, 186]
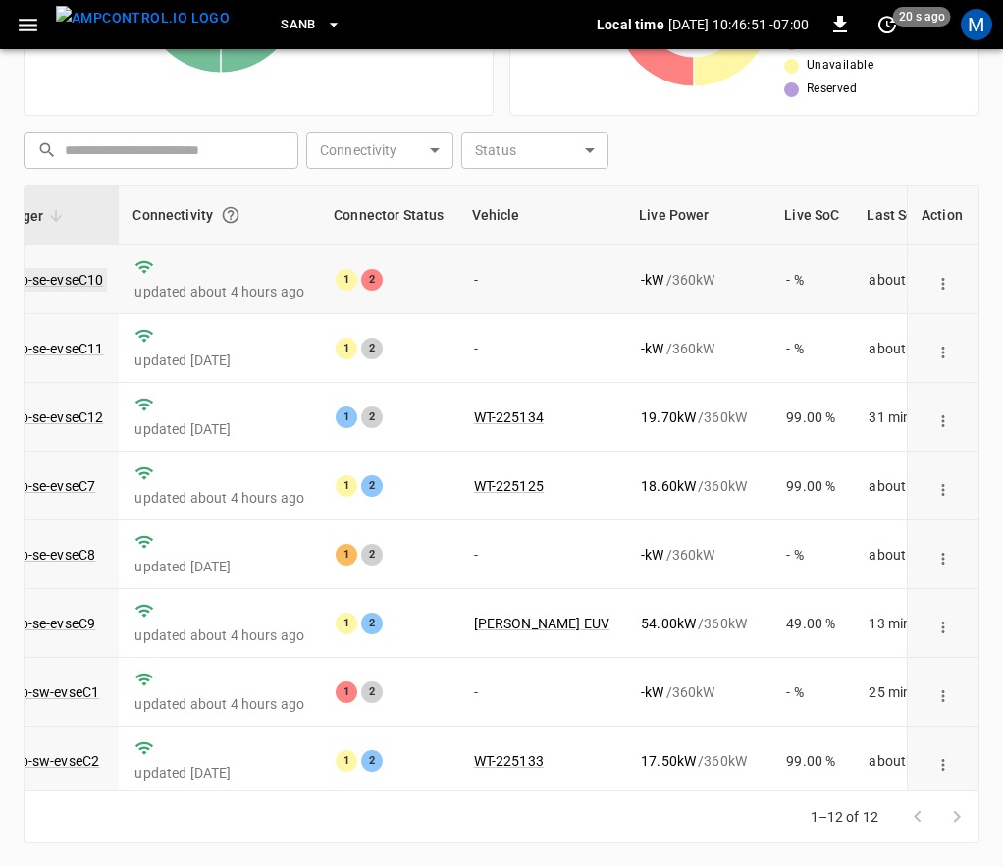
click at [87, 282] on link "ca-sb-se-evseC10" at bounding box center [48, 280] width 117 height 24
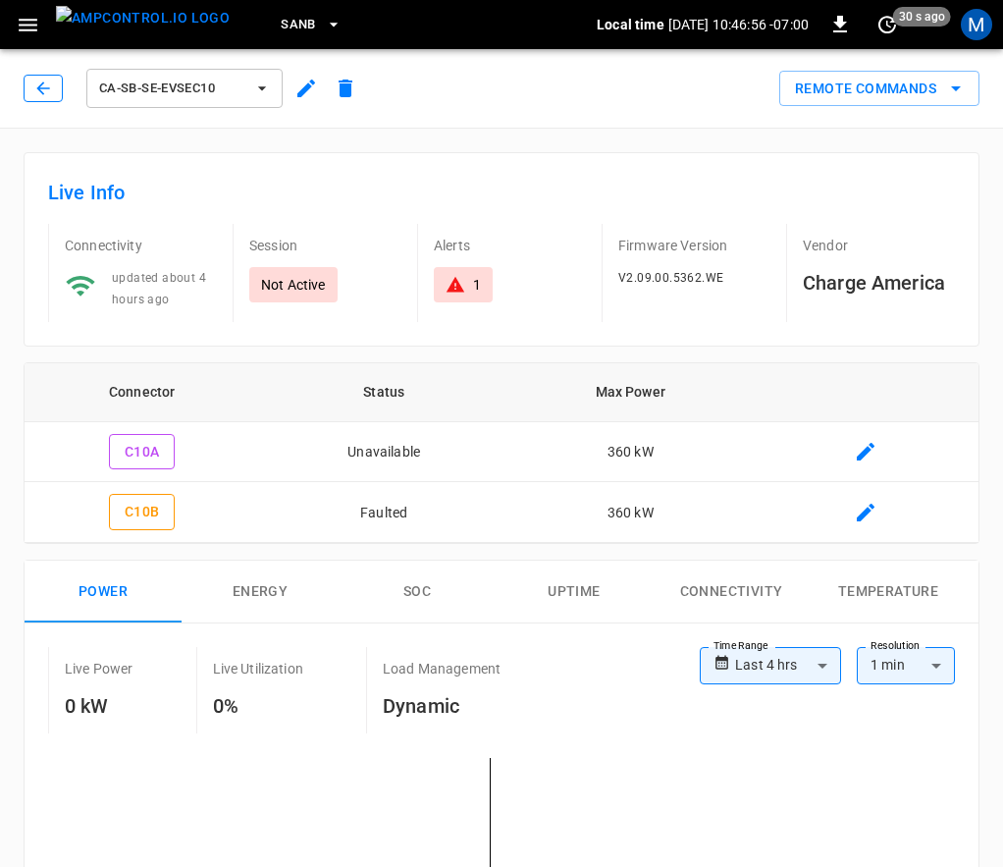
click at [54, 76] on button "button" at bounding box center [43, 88] width 39 height 27
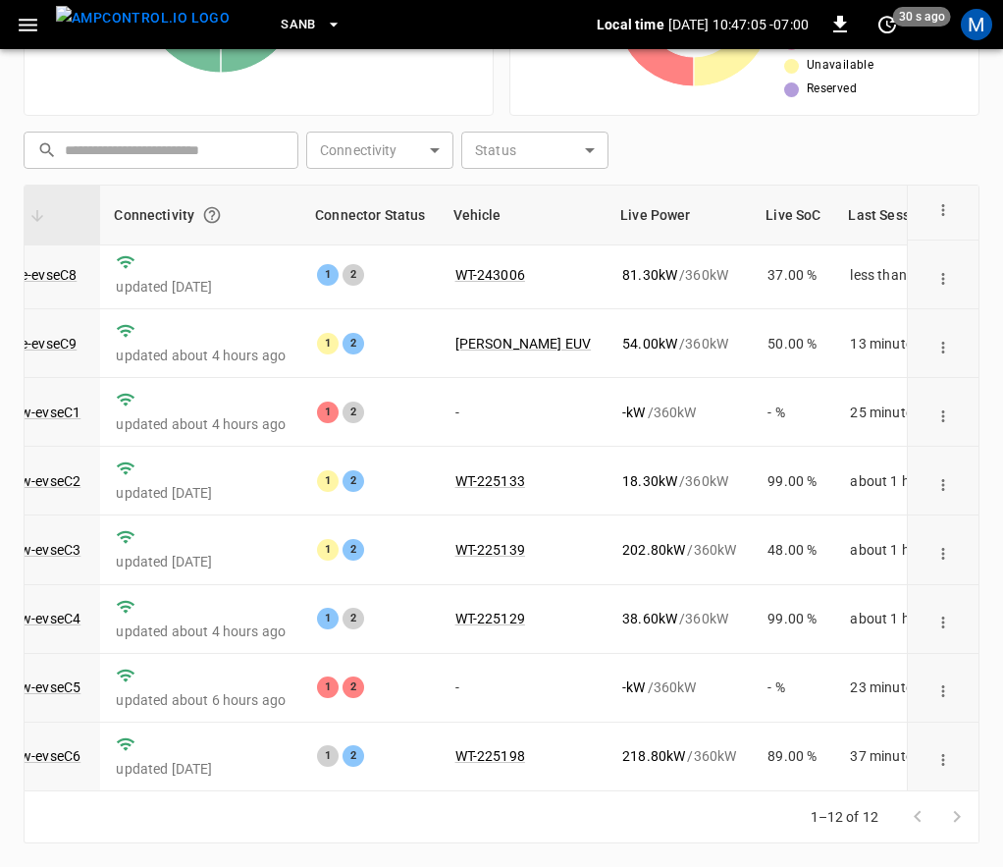
scroll to position [303, 0]
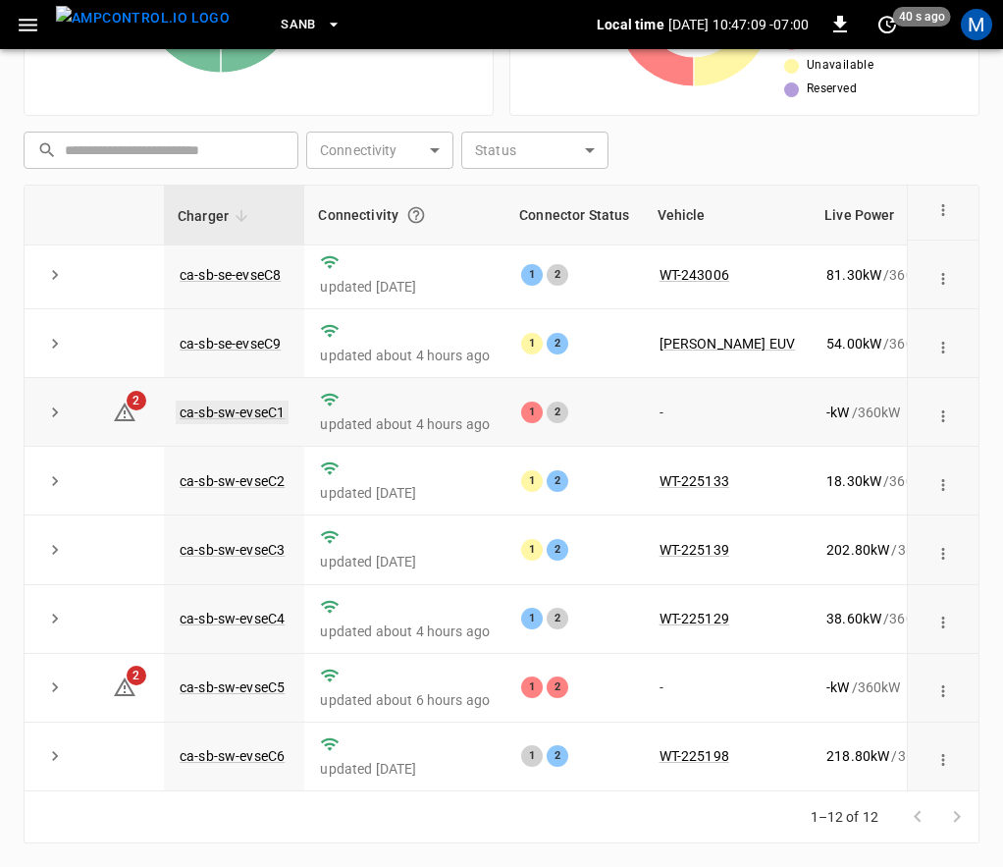
click at [262, 400] on link "ca-sb-sw-evseC1" at bounding box center [232, 412] width 113 height 24
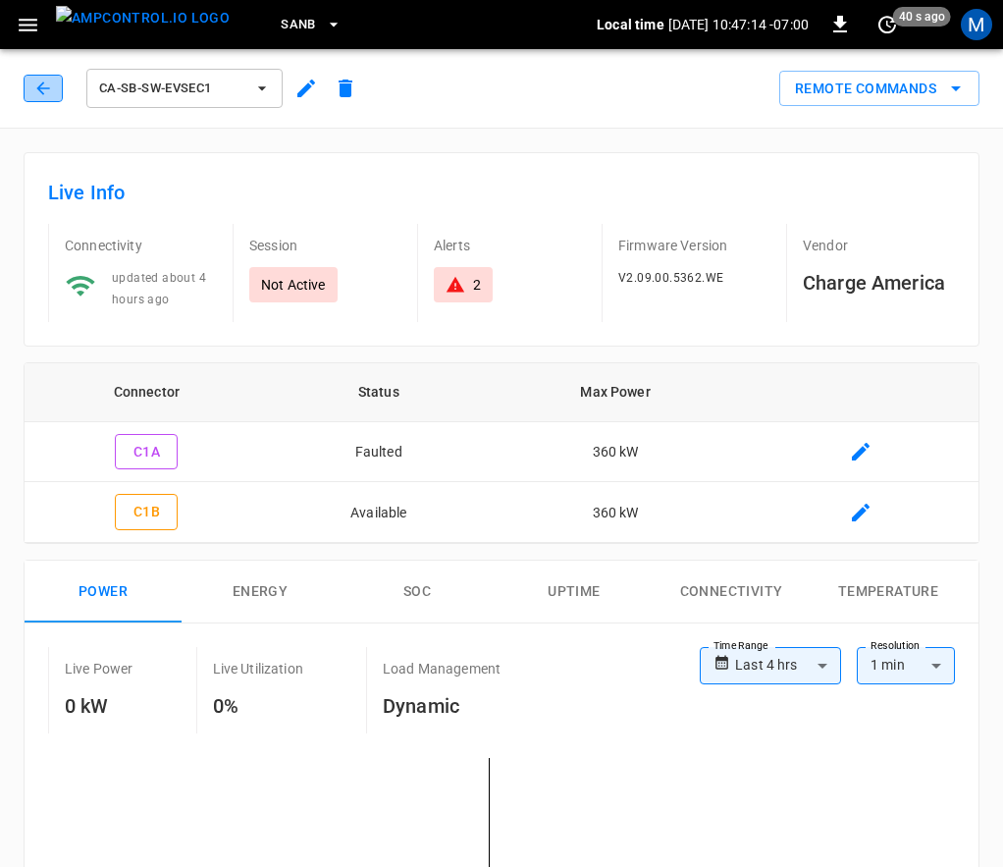
click at [60, 88] on button "button" at bounding box center [43, 88] width 39 height 27
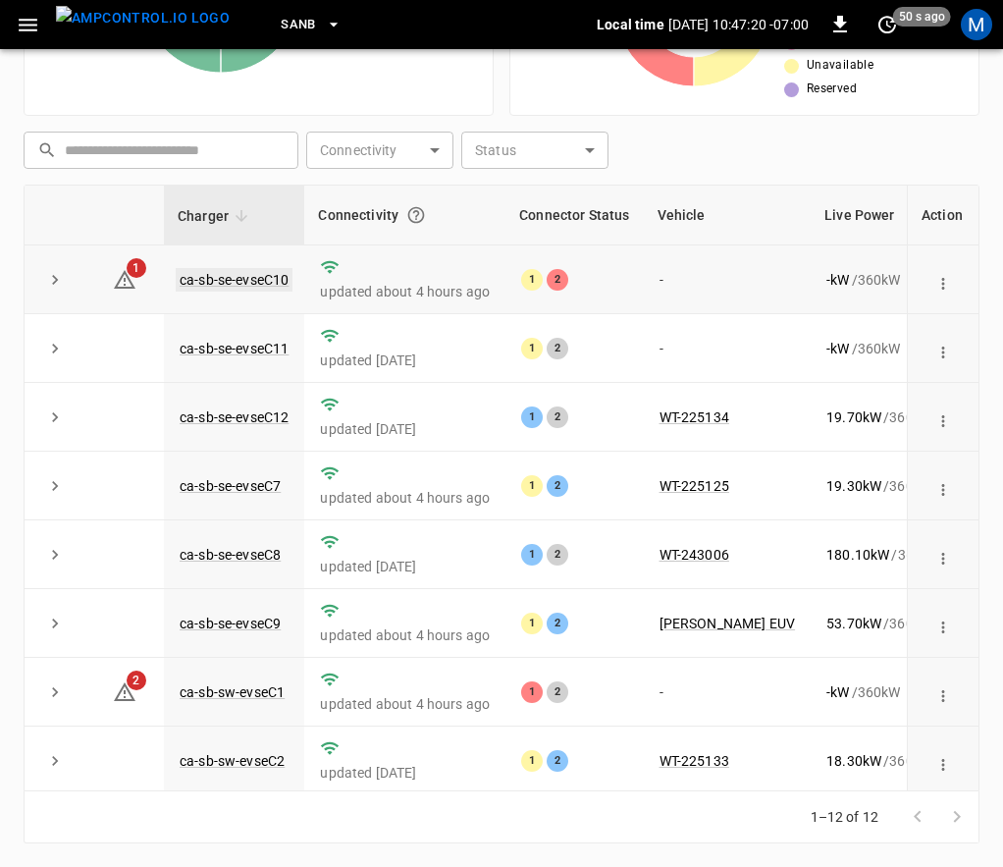
click at [243, 281] on link "ca-sb-se-evseC10" at bounding box center [234, 280] width 117 height 24
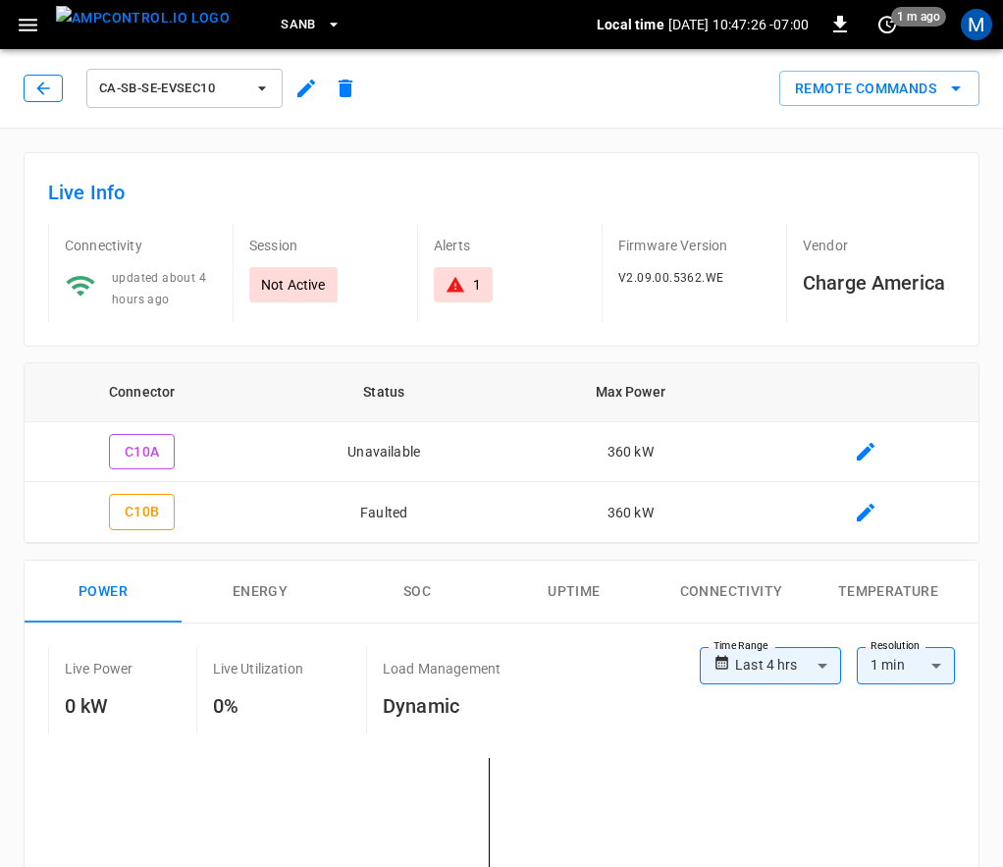
click at [40, 94] on icon "button" at bounding box center [43, 89] width 20 height 20
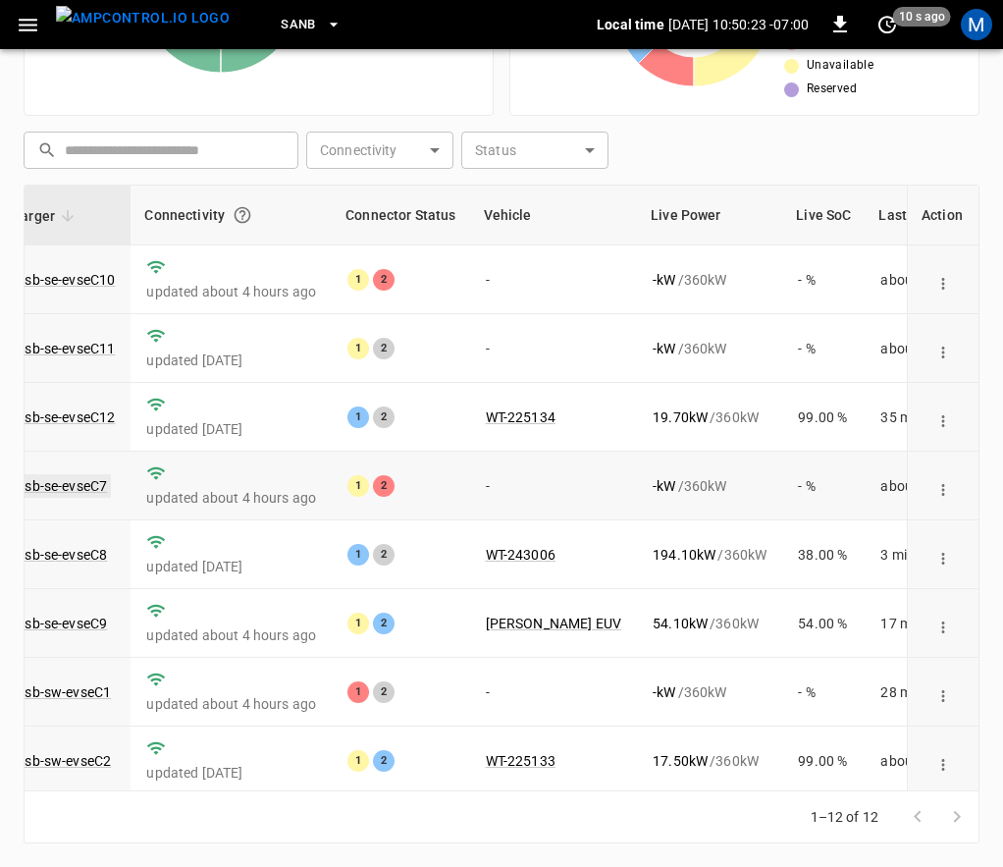
click at [86, 484] on link "ca-sb-se-evseC7" at bounding box center [56, 486] width 109 height 24
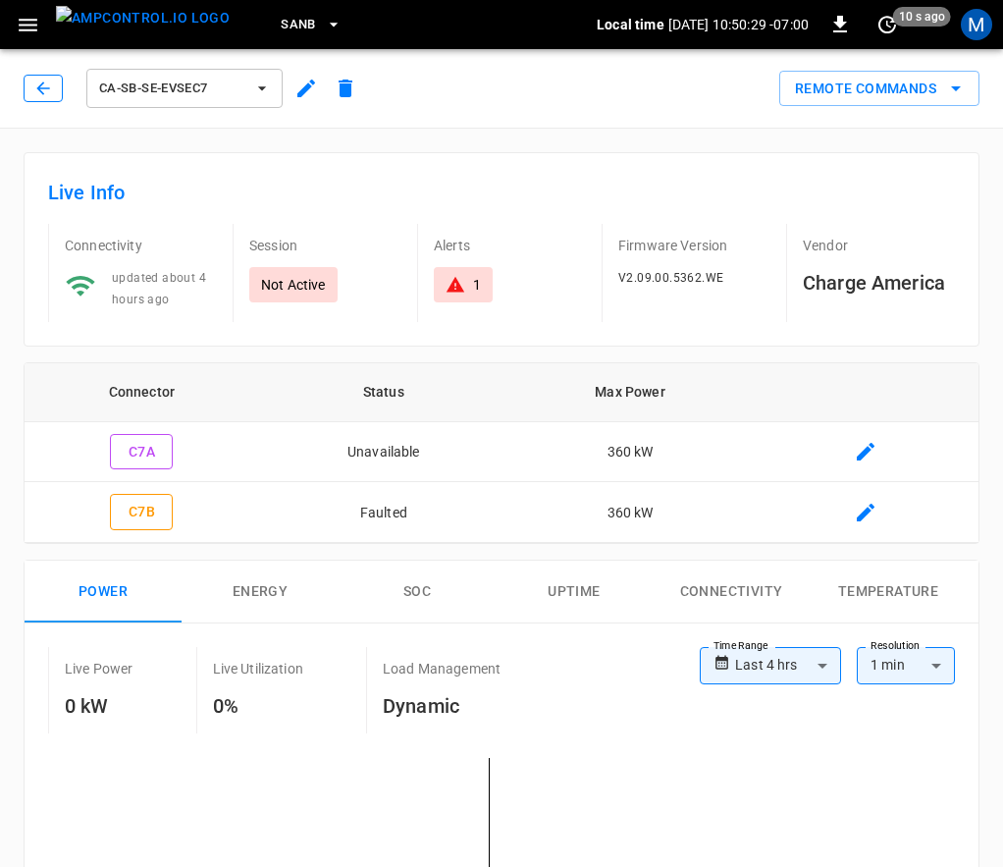
click at [33, 87] on icon "button" at bounding box center [43, 89] width 20 height 20
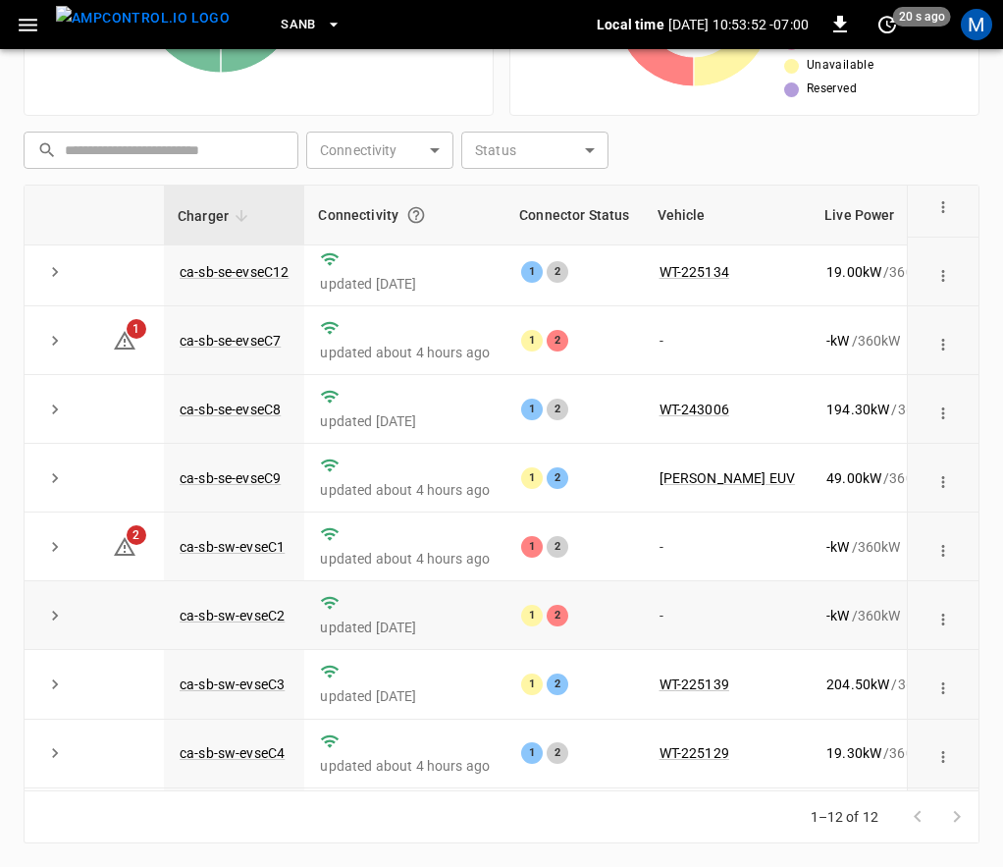
scroll to position [303, 0]
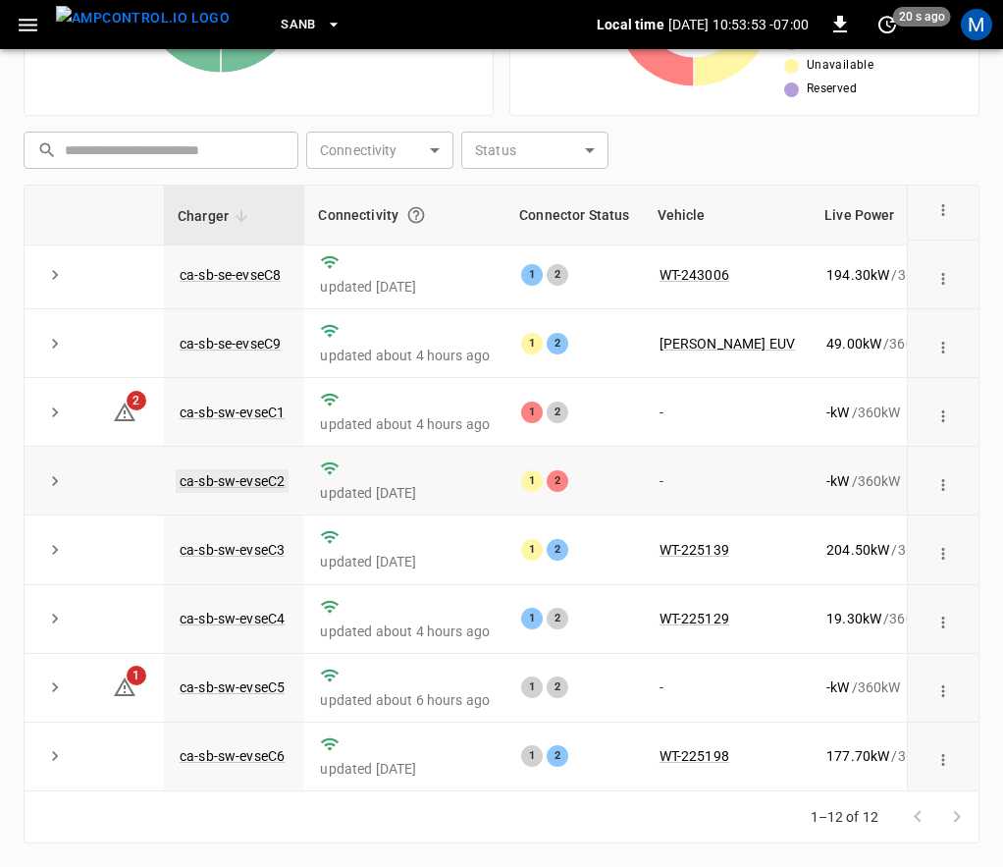
click at [254, 469] on link "ca-sb-sw-evseC2" at bounding box center [232, 481] width 113 height 24
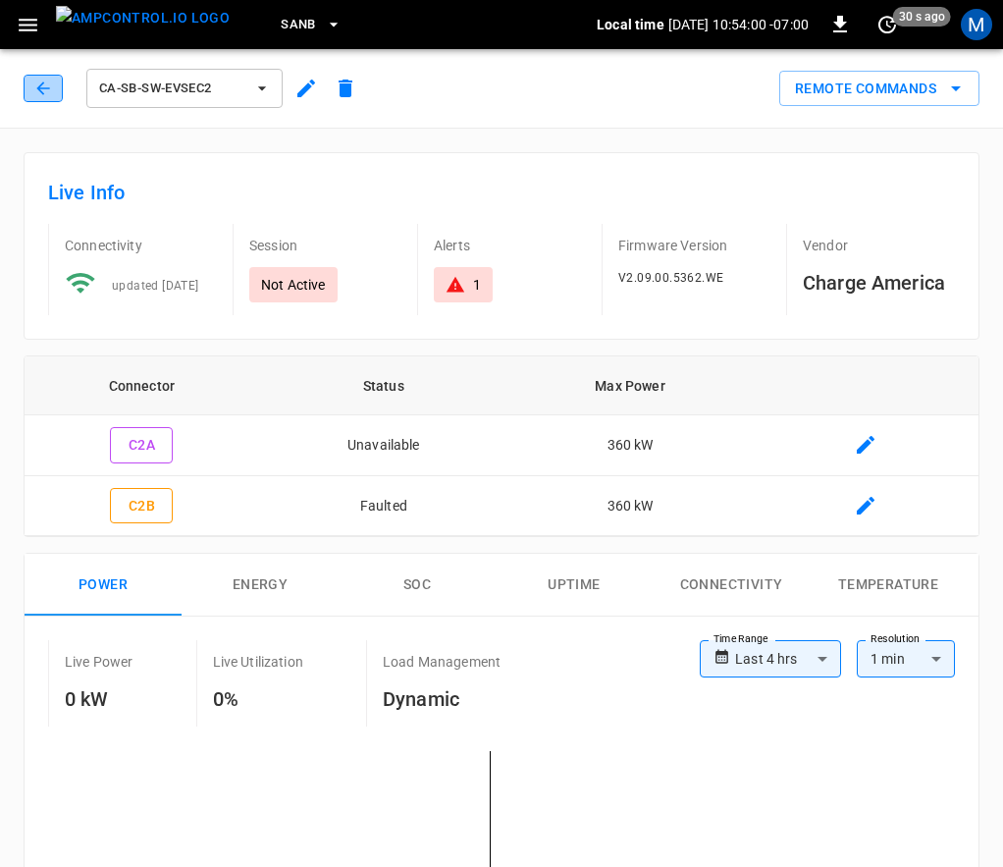
click at [44, 83] on icon "button" at bounding box center [43, 89] width 20 height 20
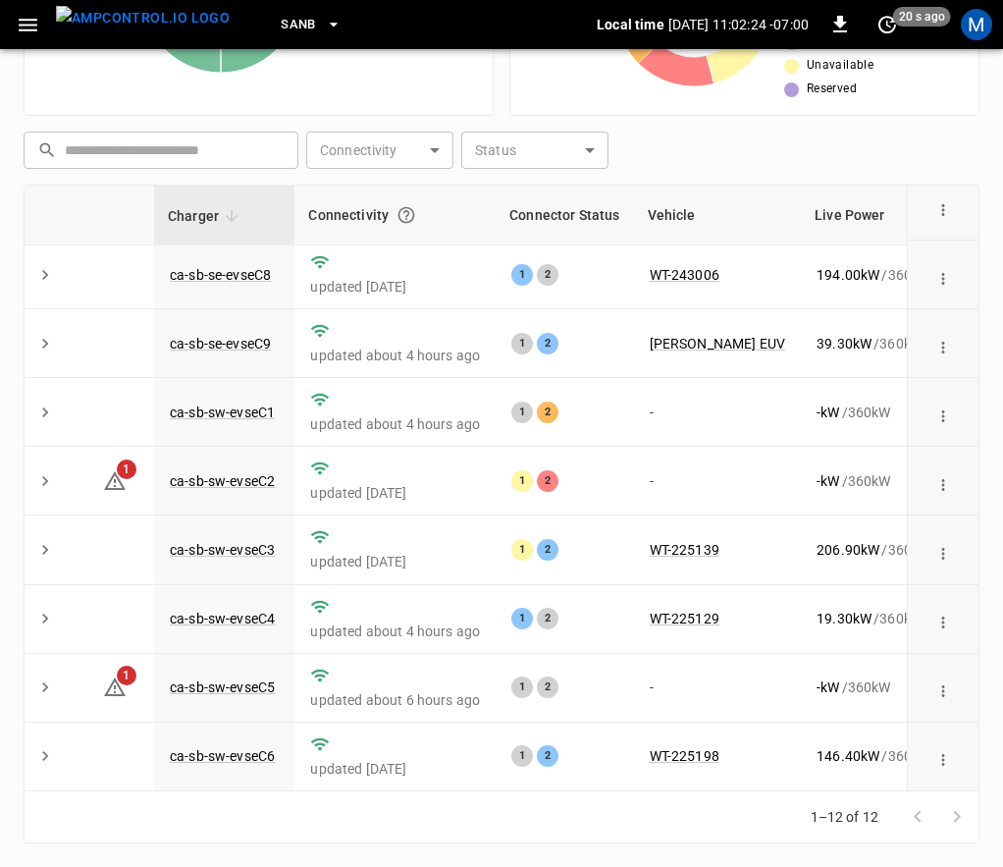
scroll to position [303, 0]
